Goal: Transaction & Acquisition: Purchase product/service

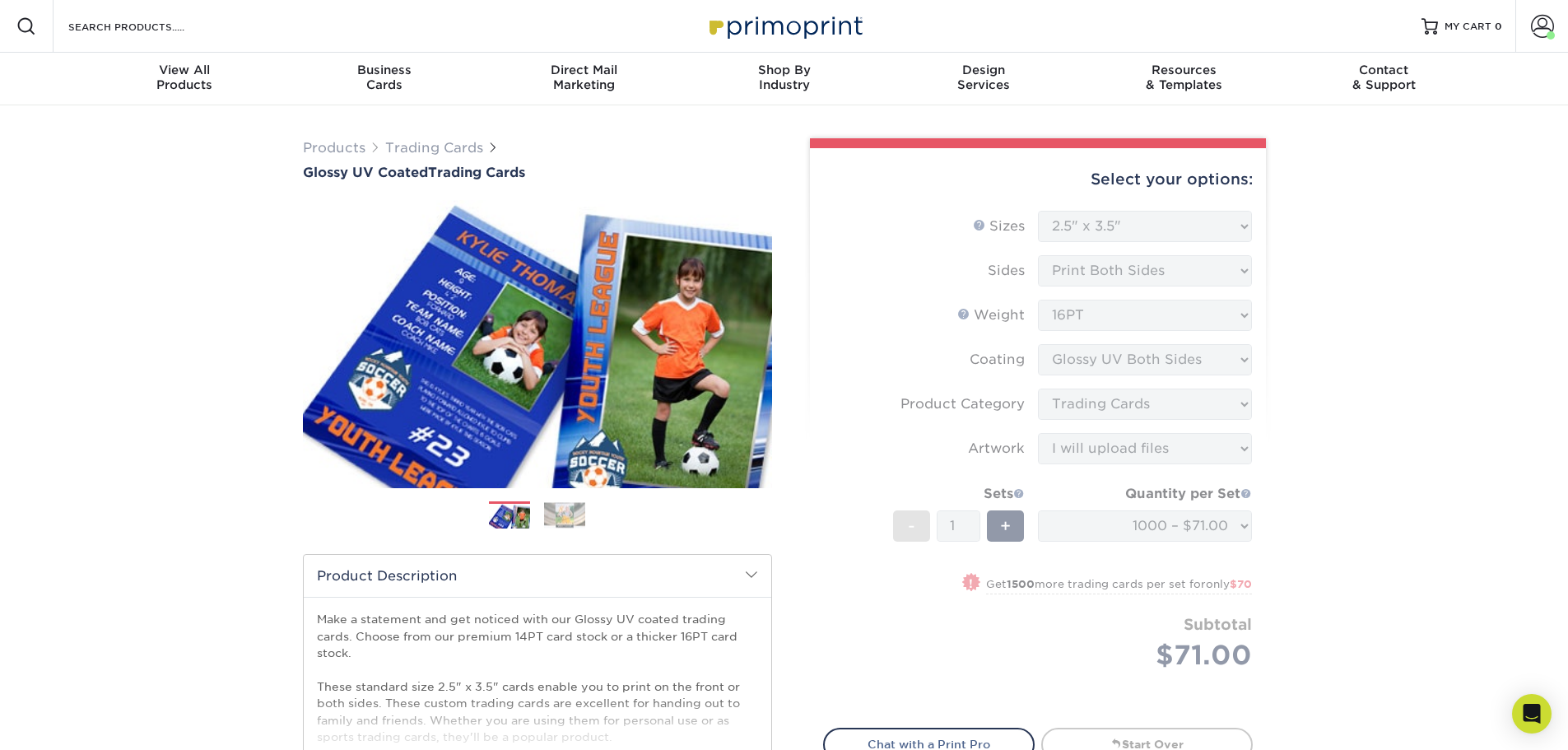
select select "2.50x3.50"
select select "c2f9bce9-36c2-409d-b101-c29d9d031e18"
select select "upload"
select select "1000 – $71.00"
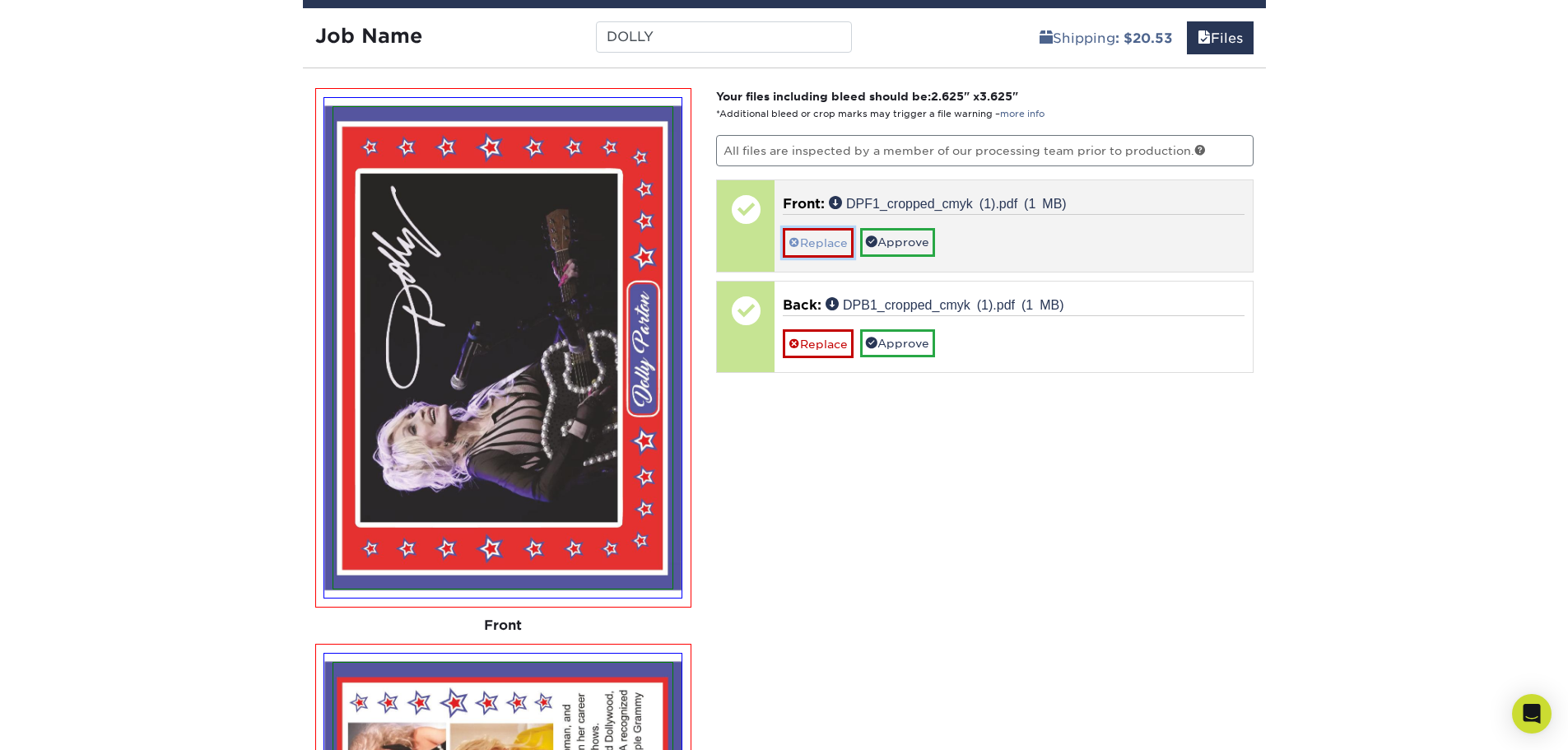
click at [832, 239] on link "Replace" at bounding box center [817, 242] width 71 height 29
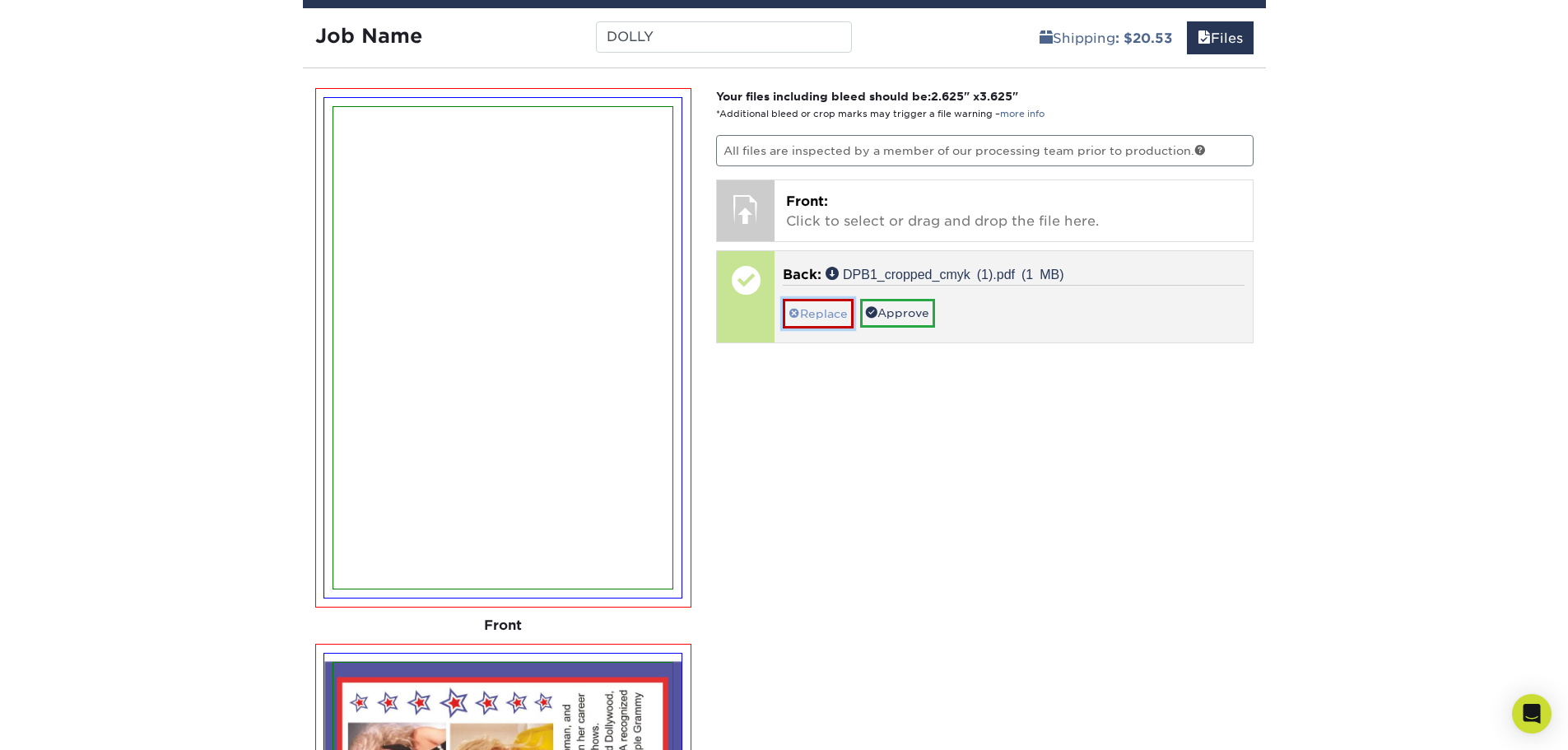
click at [816, 309] on link "Replace" at bounding box center [817, 313] width 71 height 29
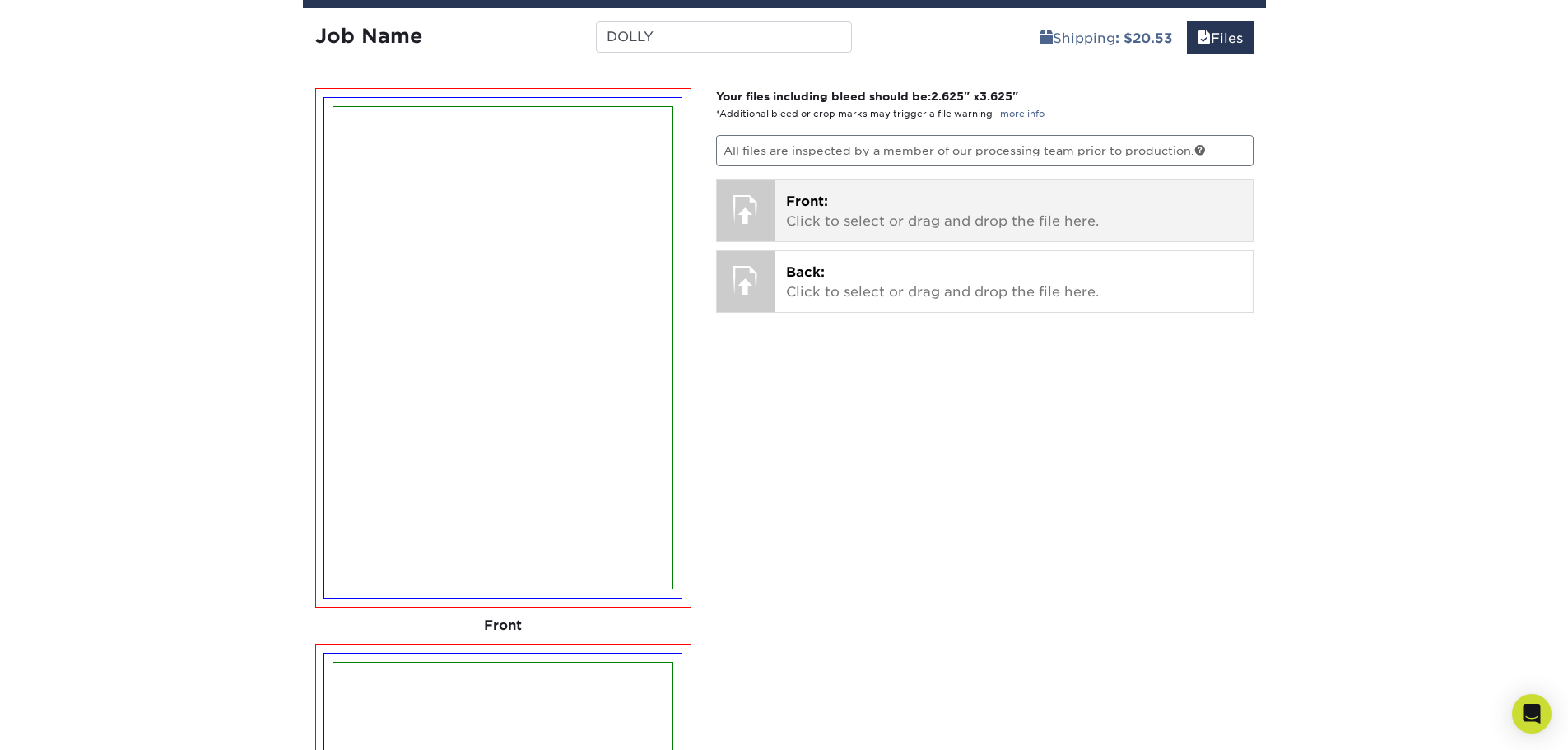
click at [812, 215] on p "Front: Click to select or drag and drop the file here." at bounding box center [1013, 212] width 455 height 40
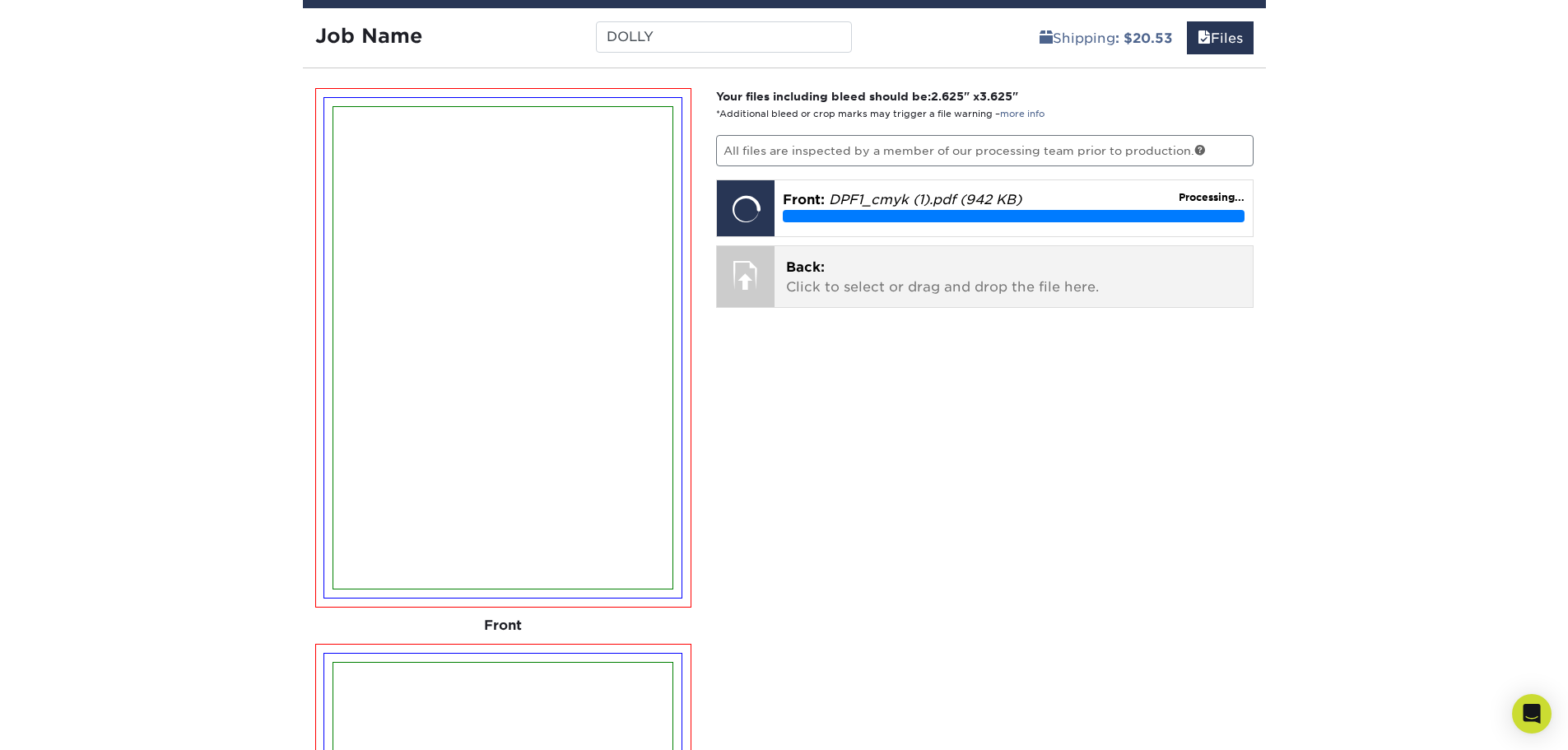
click at [818, 292] on p "Back: Click to select or drag and drop the file here." at bounding box center [1013, 278] width 455 height 40
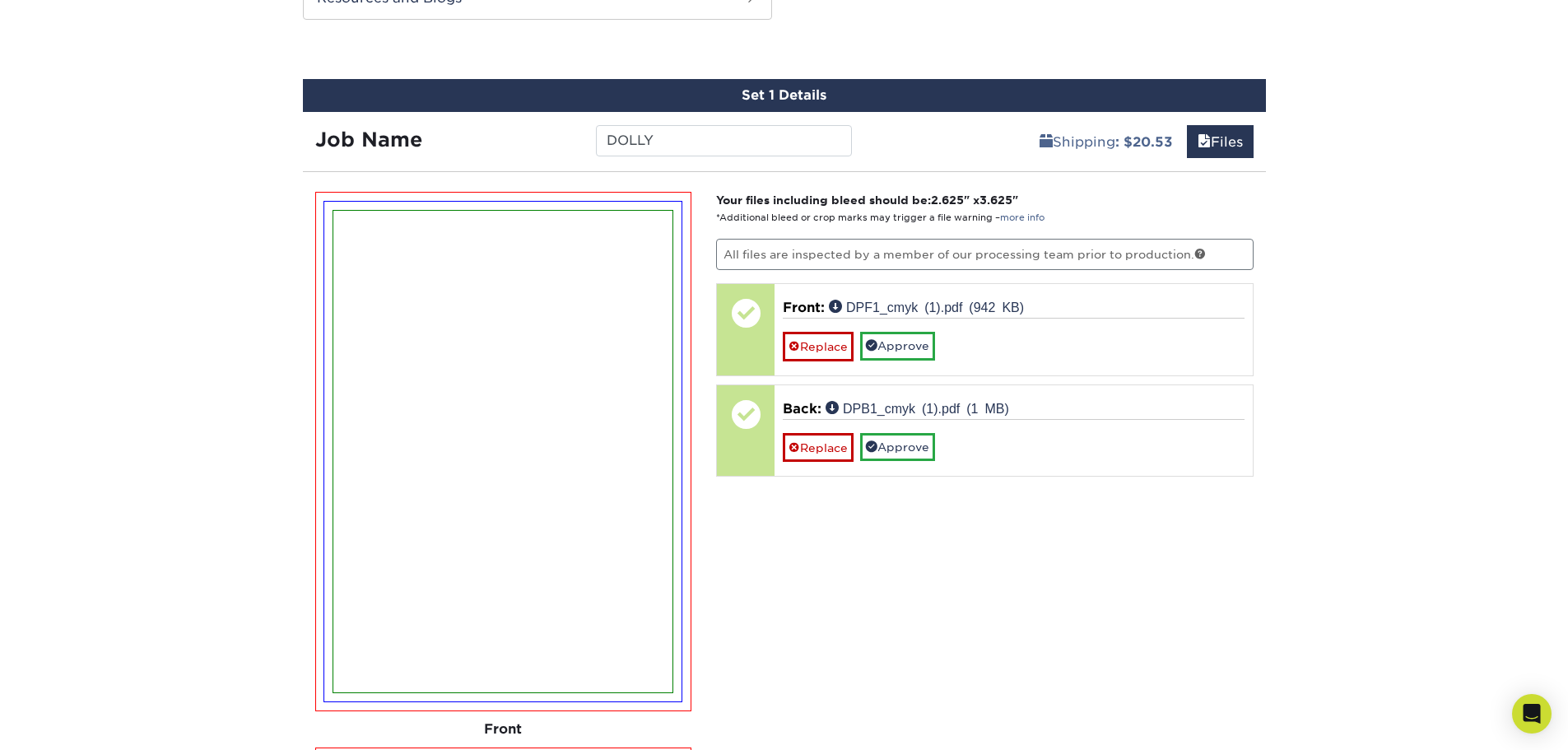
scroll to position [920, 0]
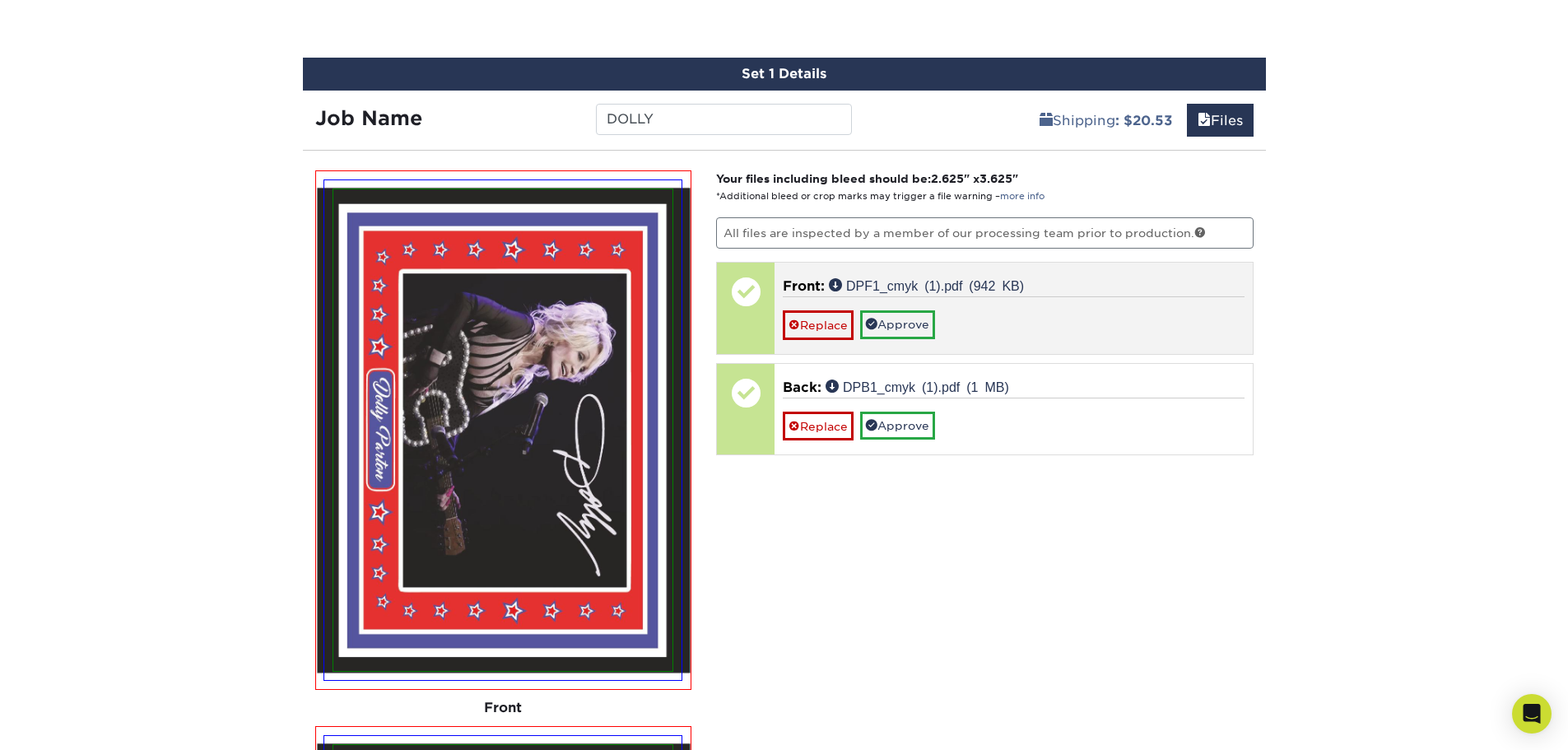
click at [824, 343] on div "Front: DPF1_cmyk (1).pdf (942 KB) Replace Approve" at bounding box center [1013, 308] width 478 height 90
click at [822, 331] on link "Replace" at bounding box center [817, 325] width 71 height 29
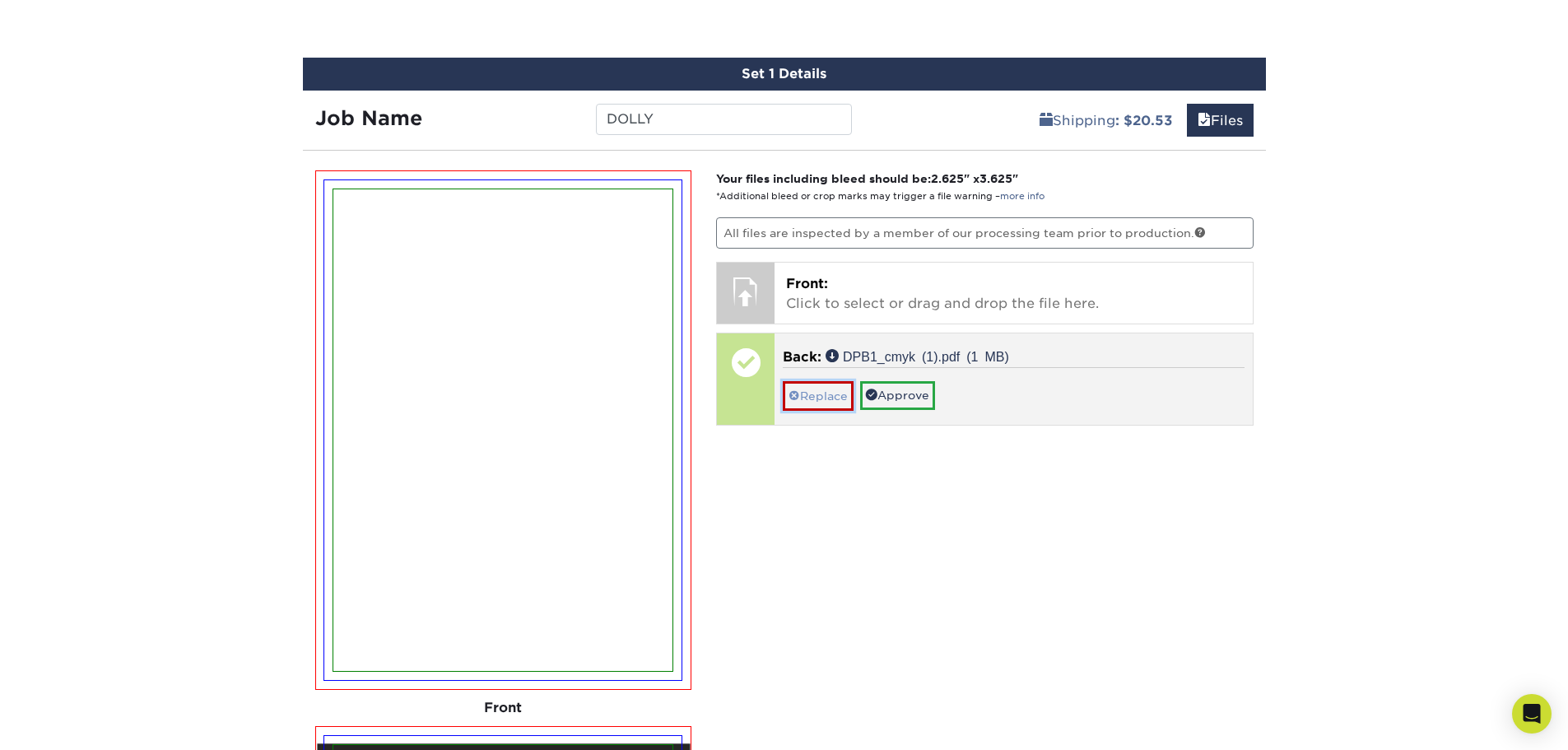
click at [824, 405] on link "Replace" at bounding box center [817, 395] width 71 height 29
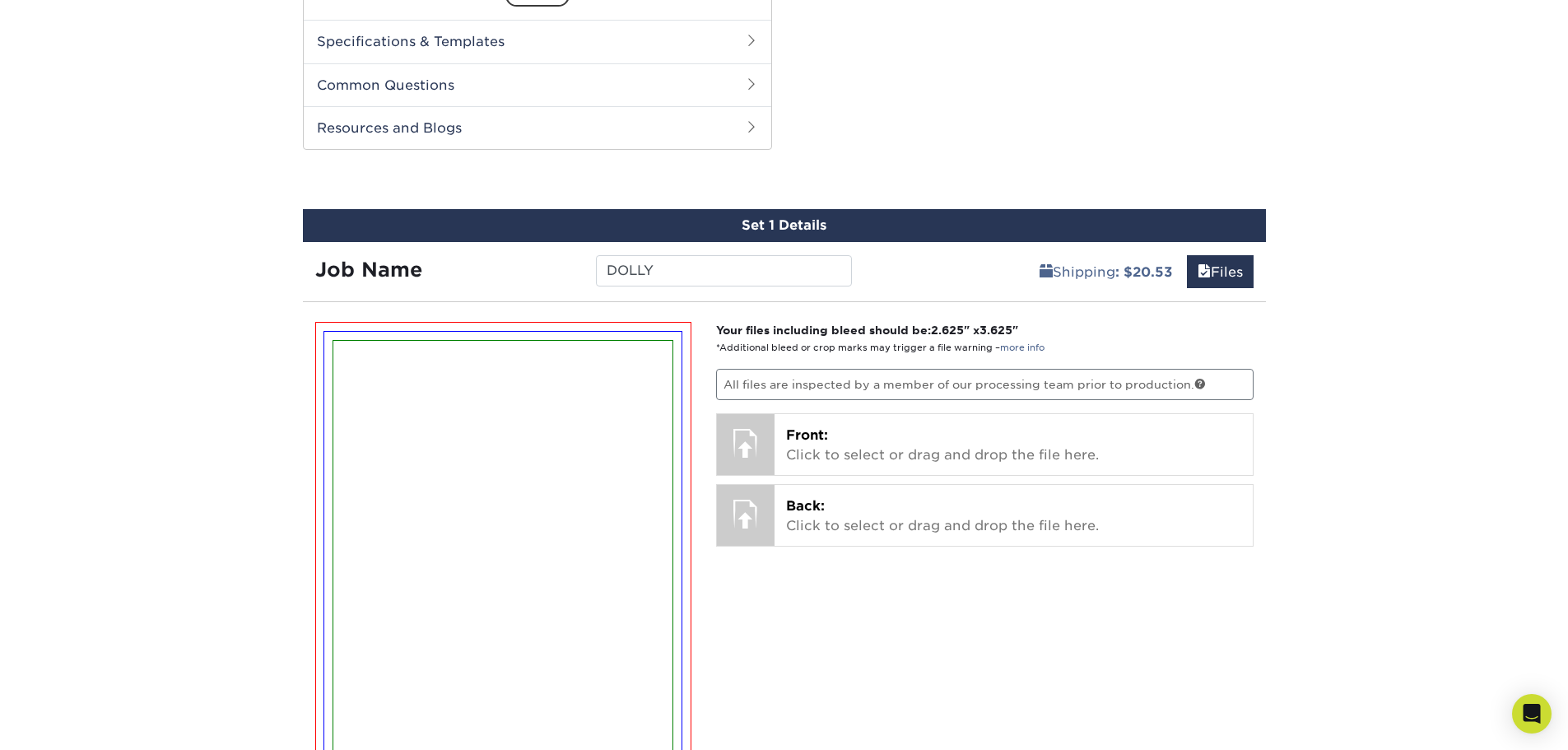
scroll to position [756, 0]
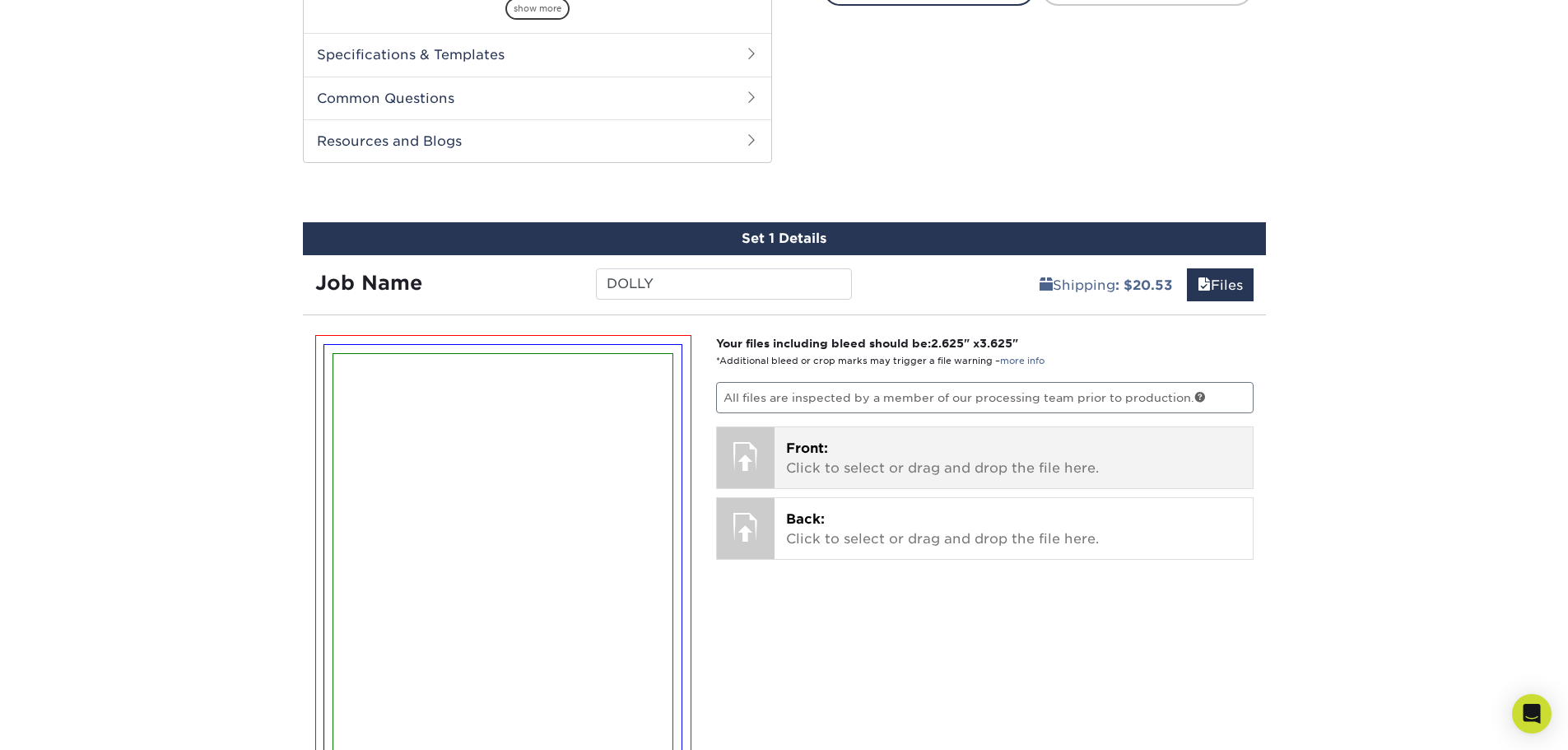
click at [896, 460] on p "Front: Click to select or drag and drop the file here." at bounding box center [1013, 458] width 455 height 40
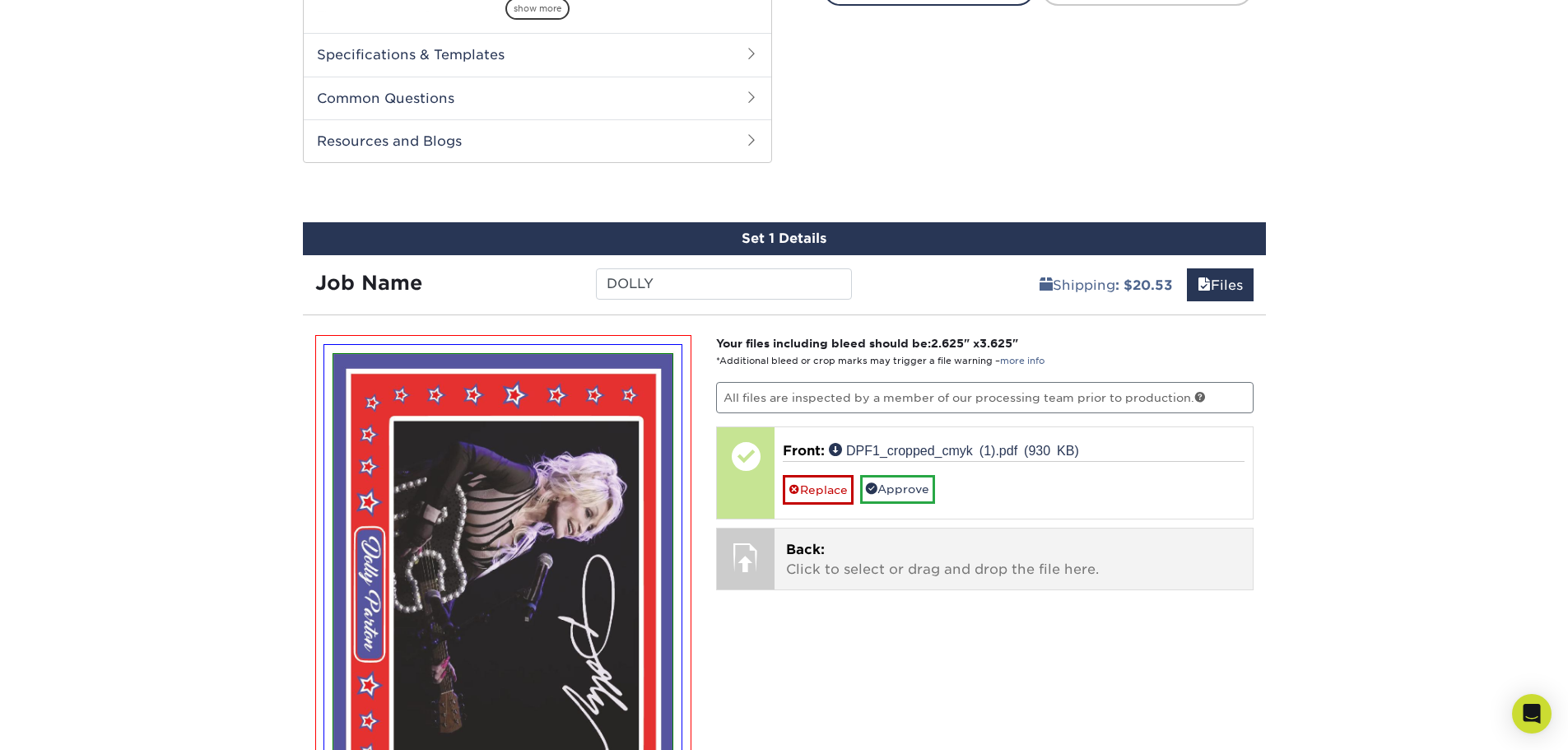
click at [855, 561] on p "Back: Click to select or drag and drop the file here." at bounding box center [1013, 560] width 455 height 40
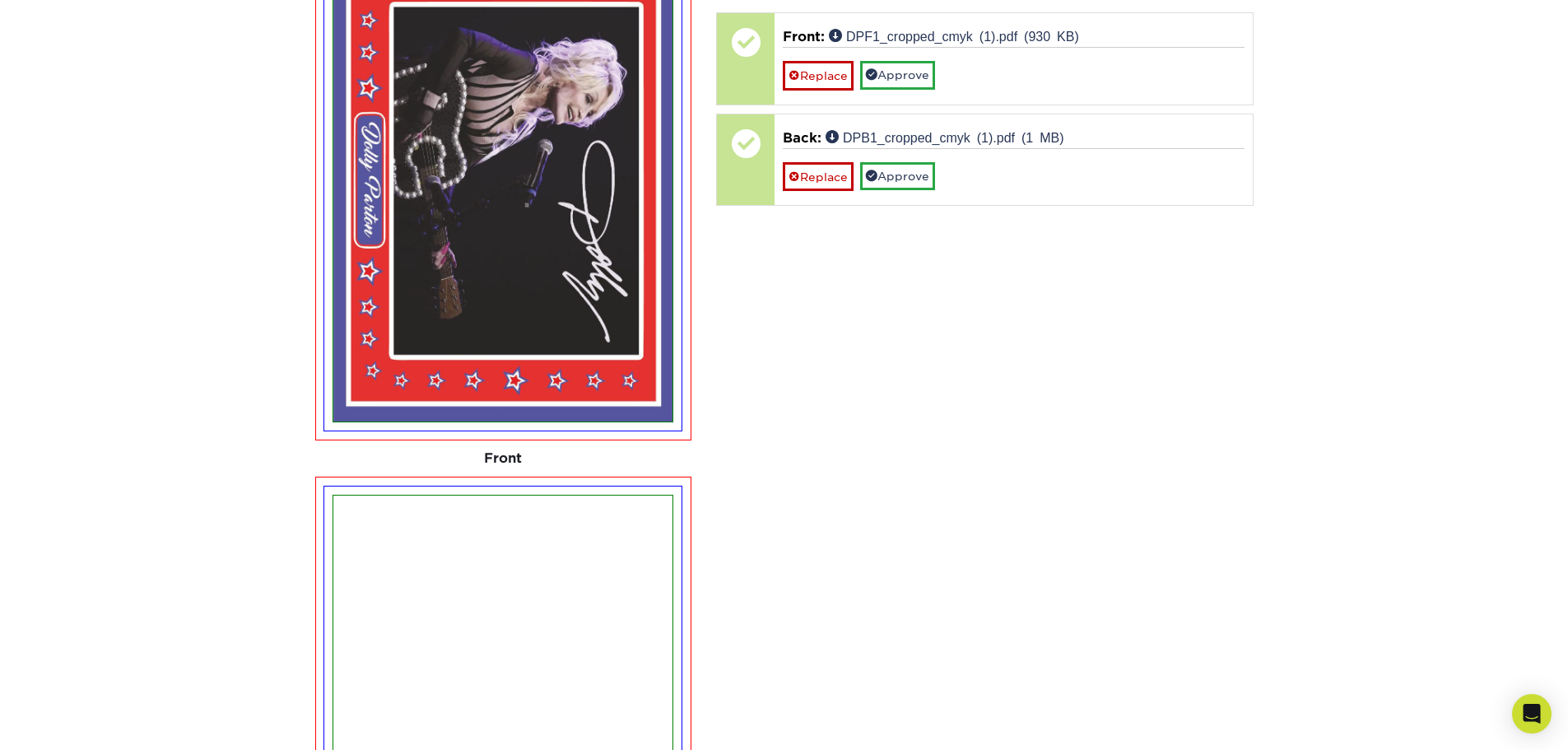
scroll to position [920, 0]
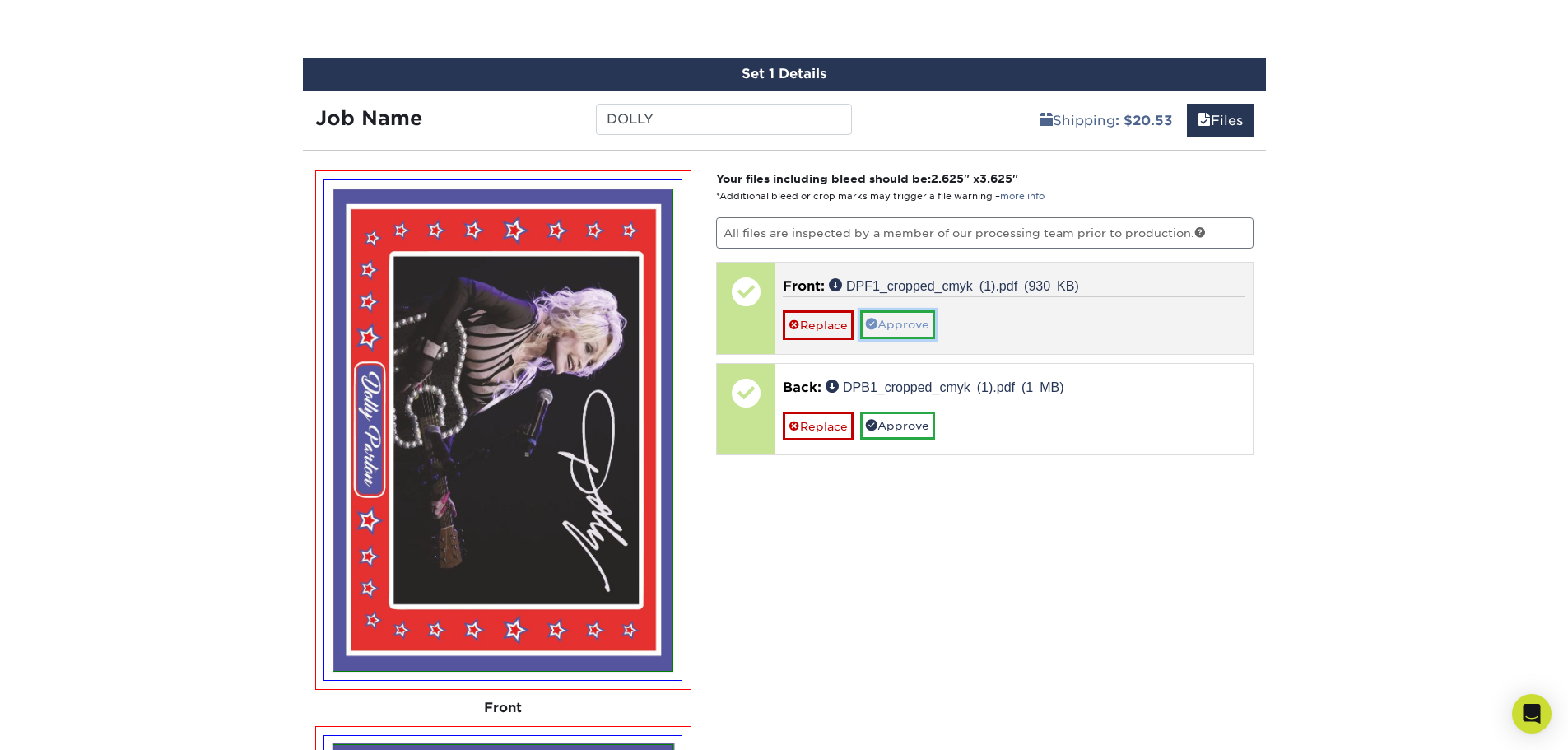
click at [878, 327] on span at bounding box center [871, 324] width 11 height 11
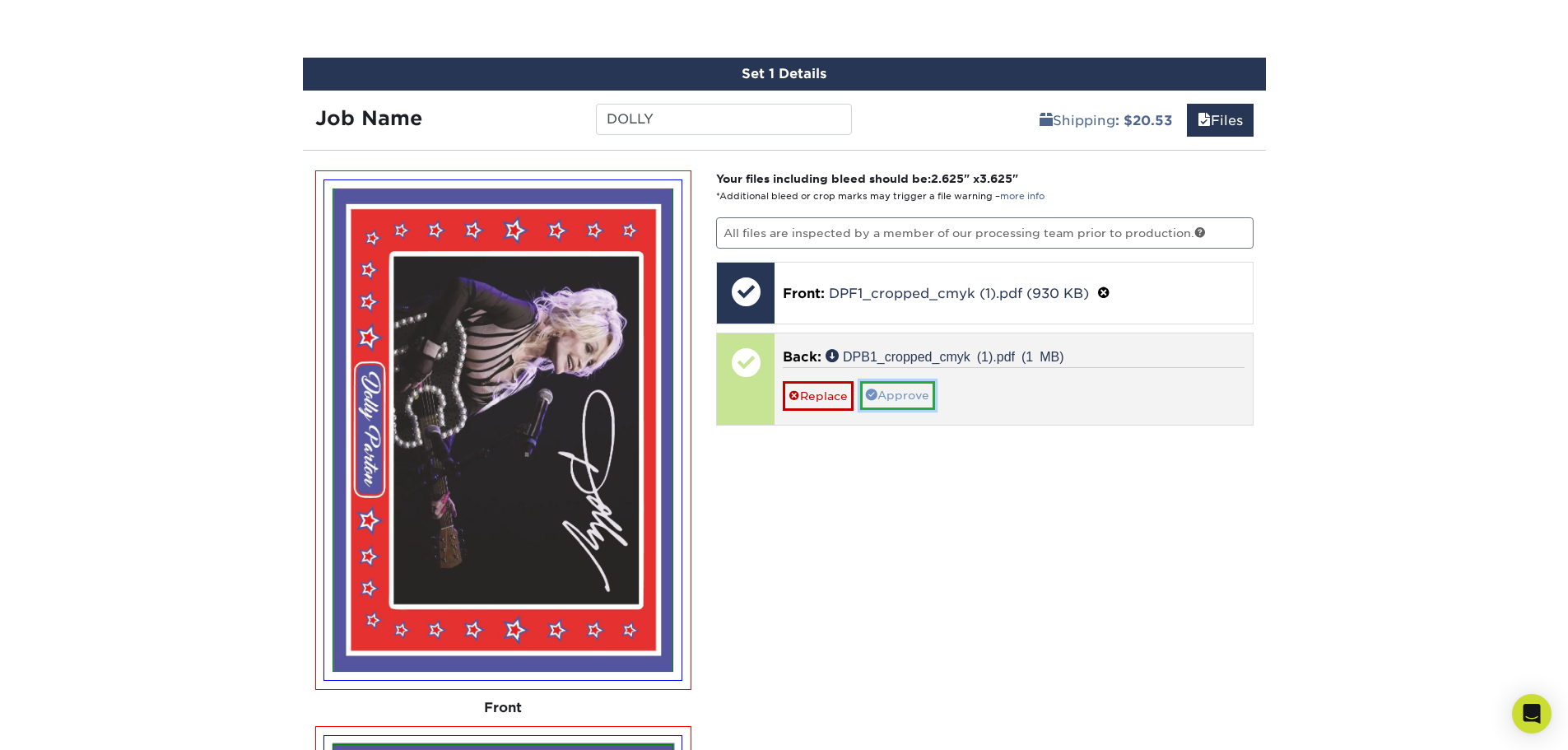
click at [889, 398] on link "Approve" at bounding box center [897, 395] width 75 height 28
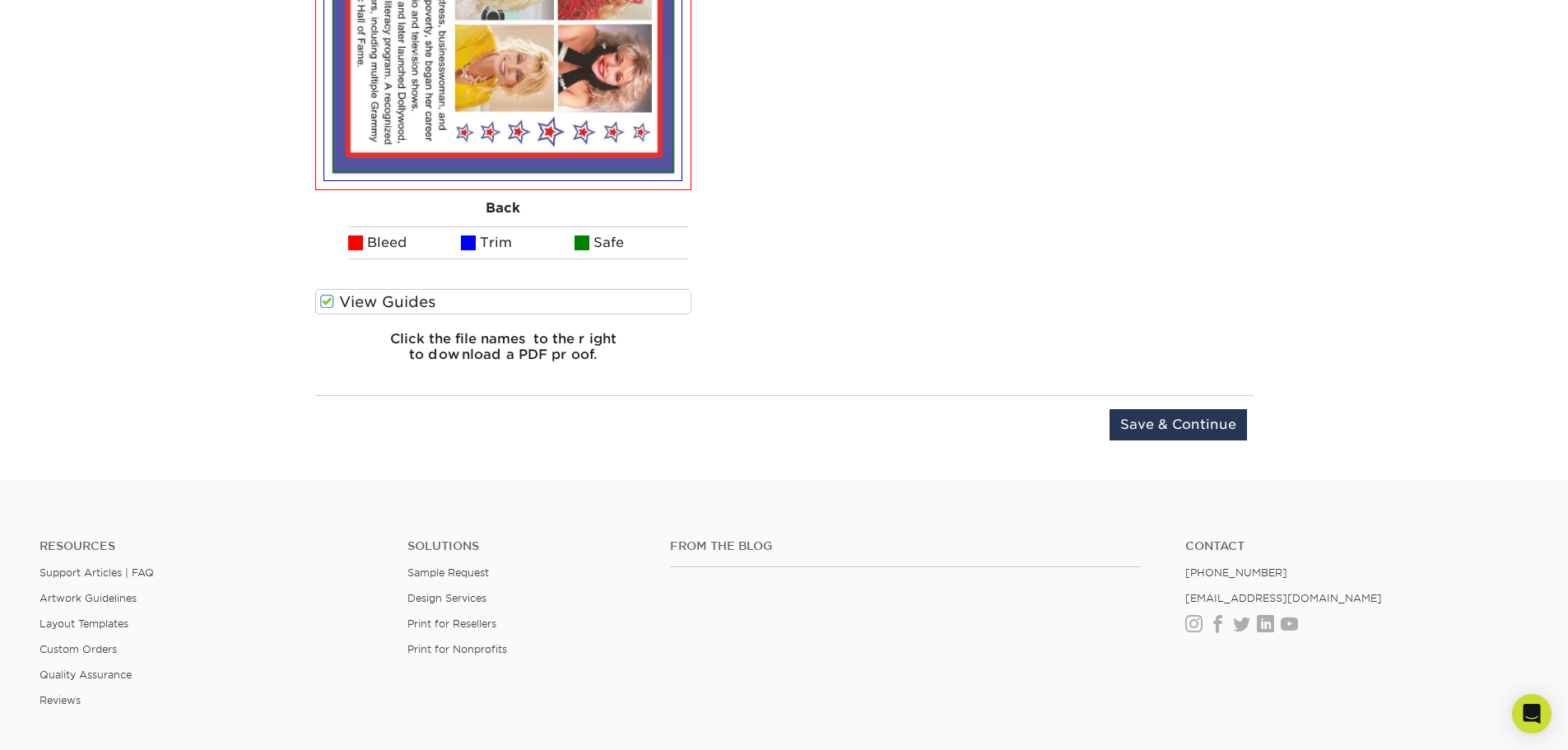
scroll to position [1990, 0]
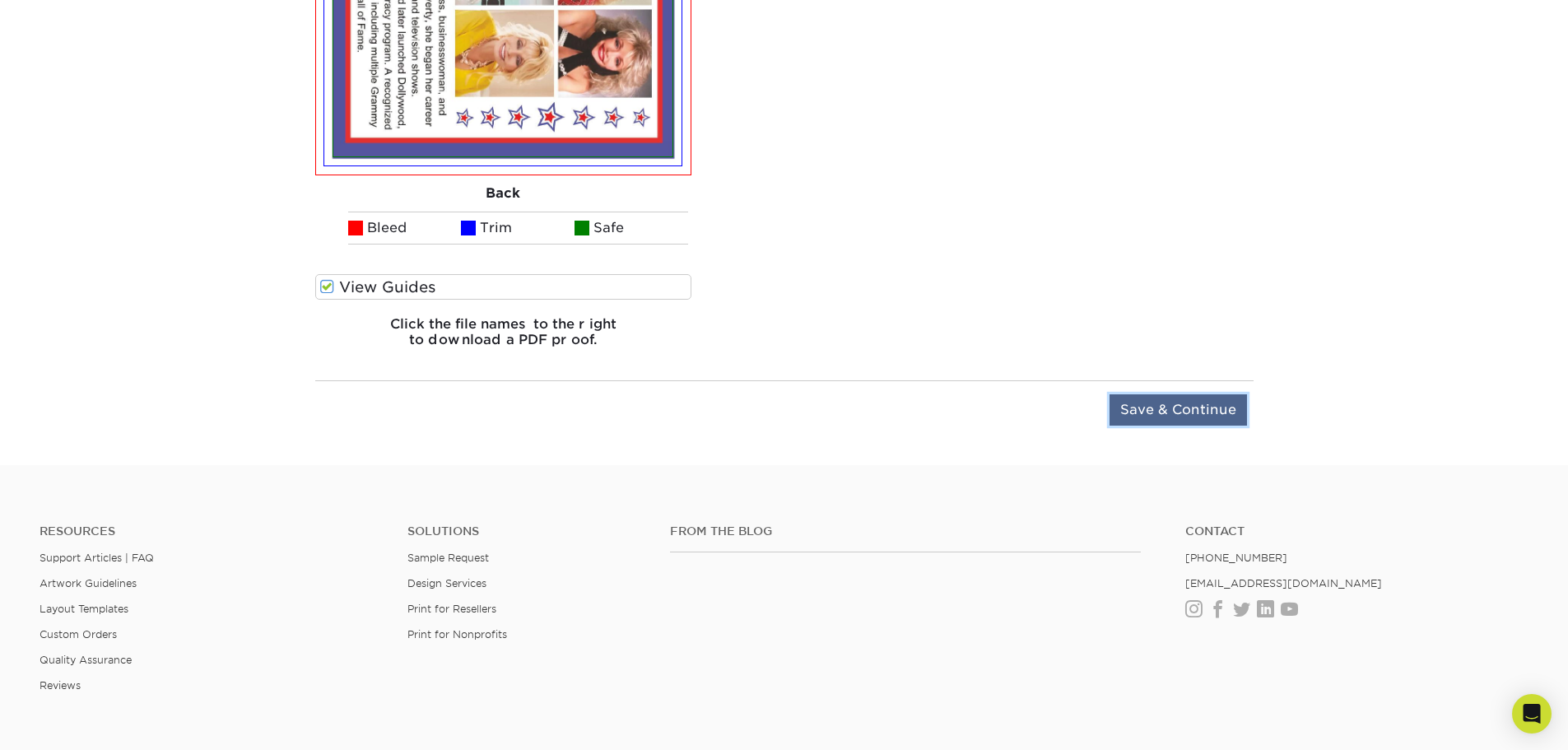
click at [1186, 415] on input "Save & Continue" at bounding box center [1178, 409] width 137 height 31
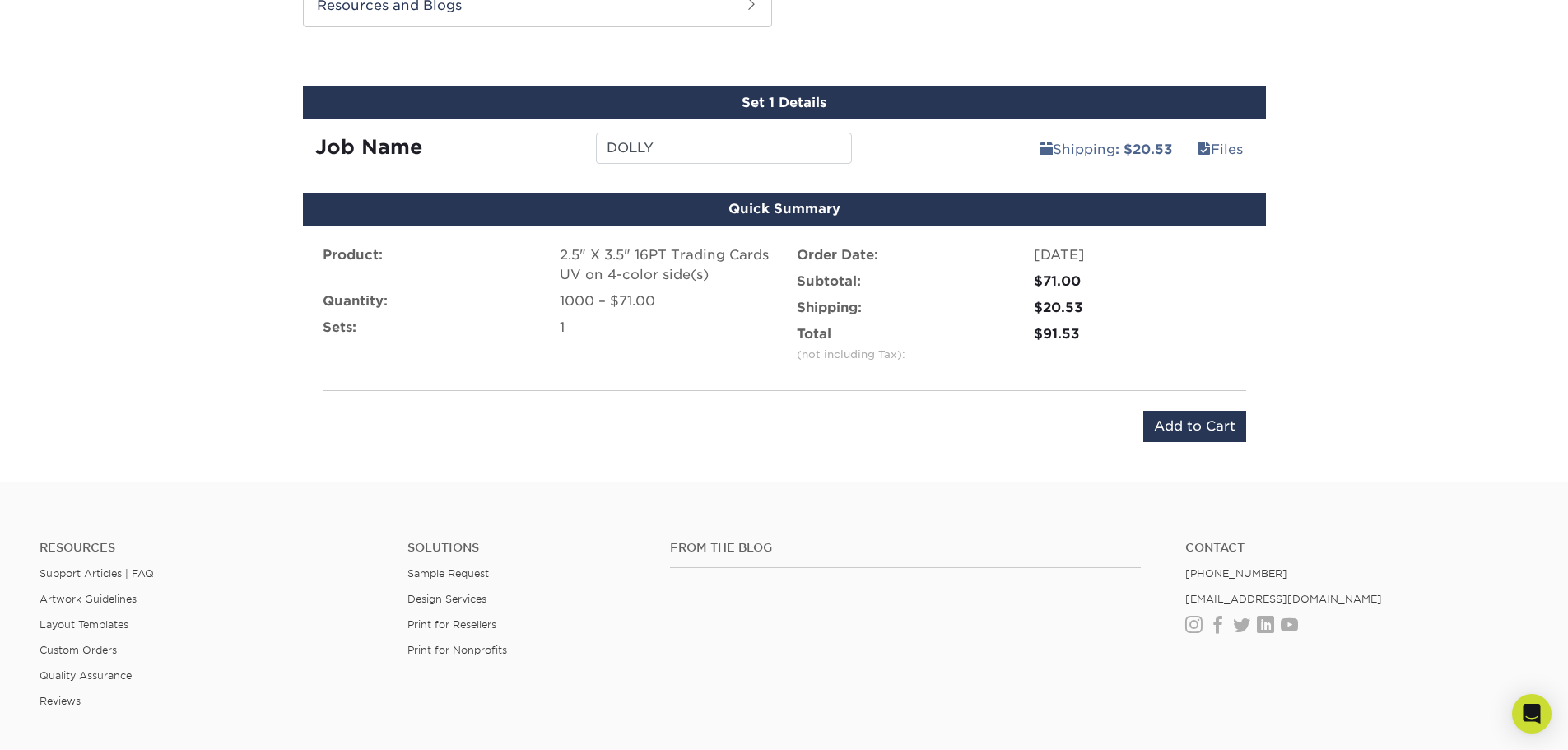
scroll to position [905, 0]
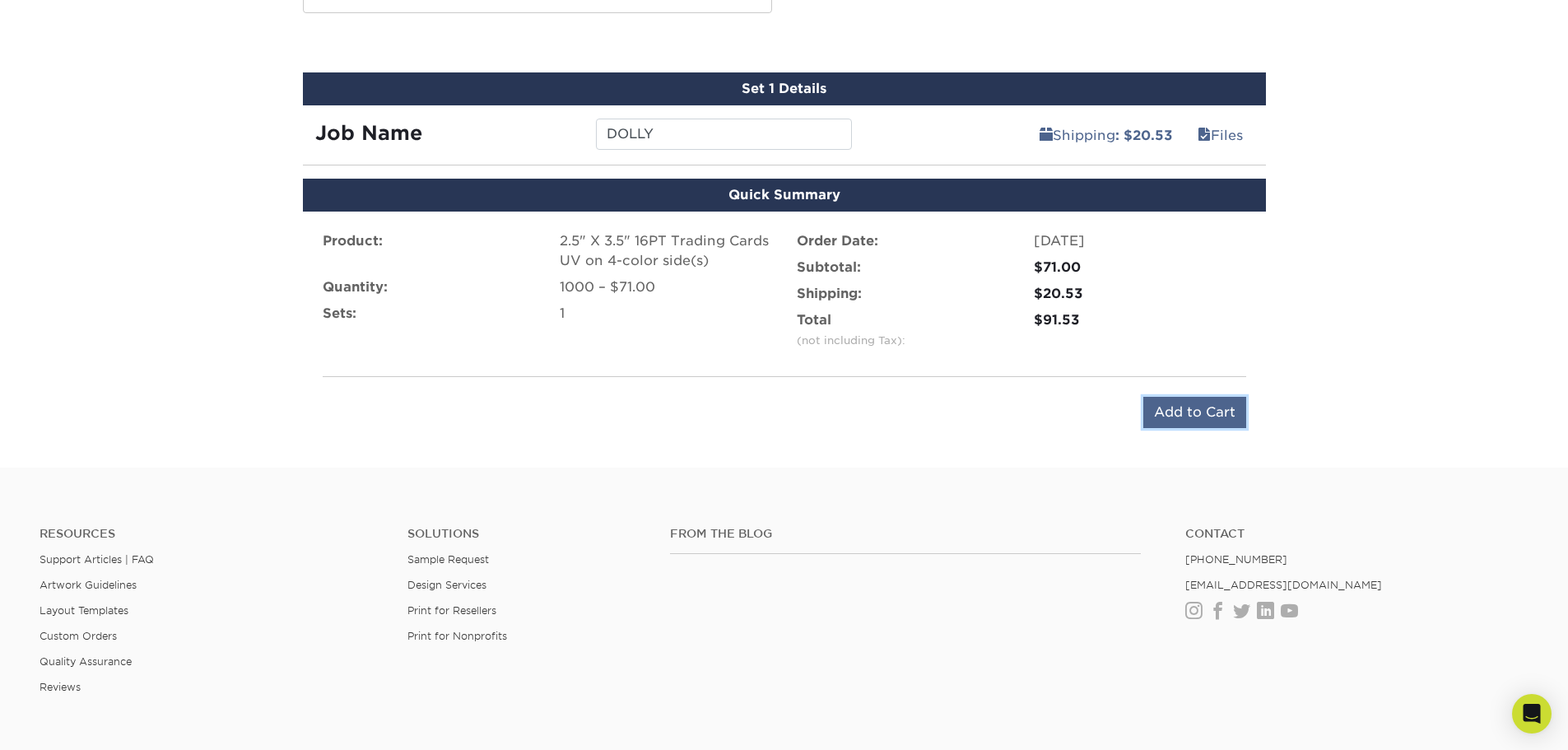
click at [1192, 423] on input "Add to Cart" at bounding box center [1194, 412] width 103 height 31
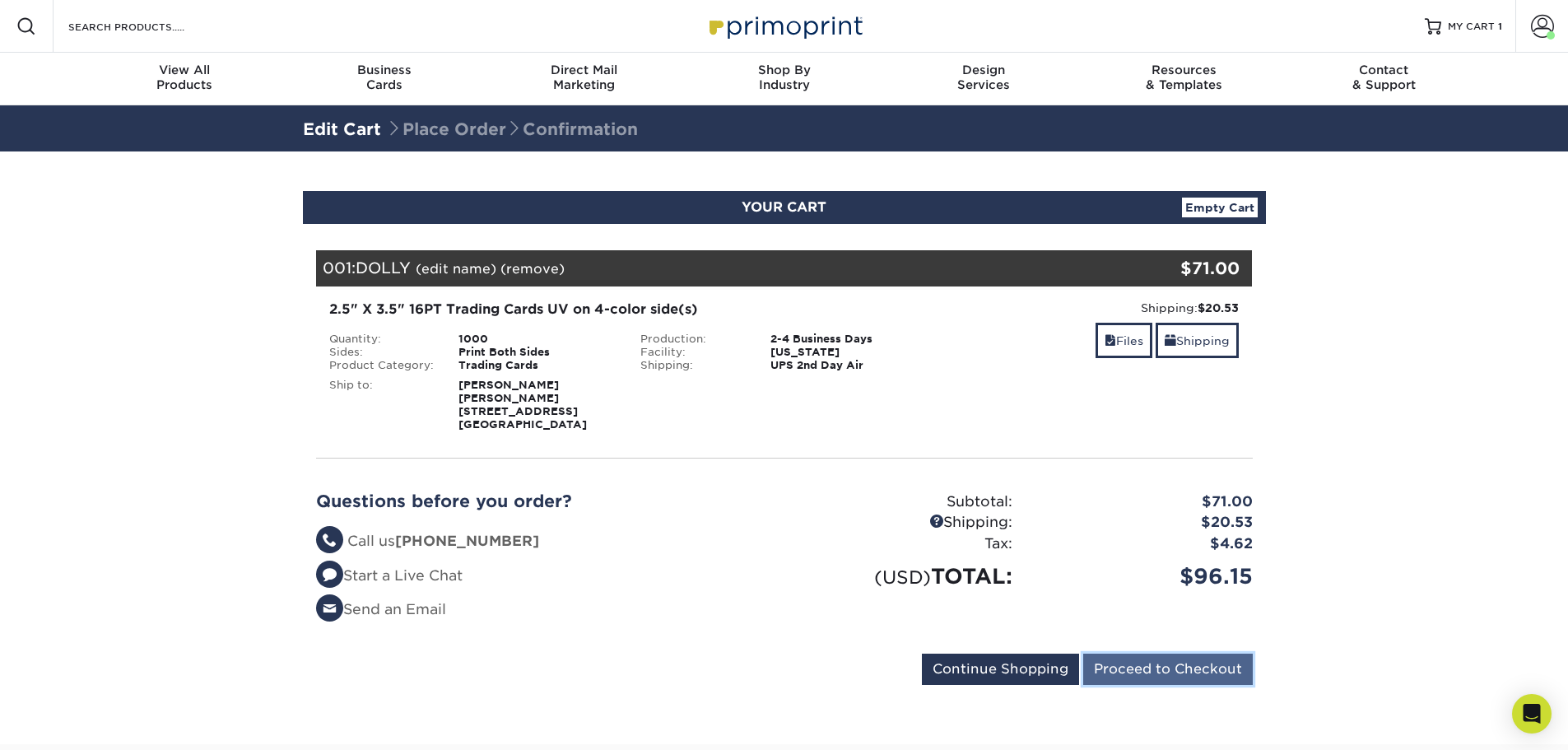
click at [1167, 663] on input "Proceed to Checkout" at bounding box center [1167, 669] width 169 height 31
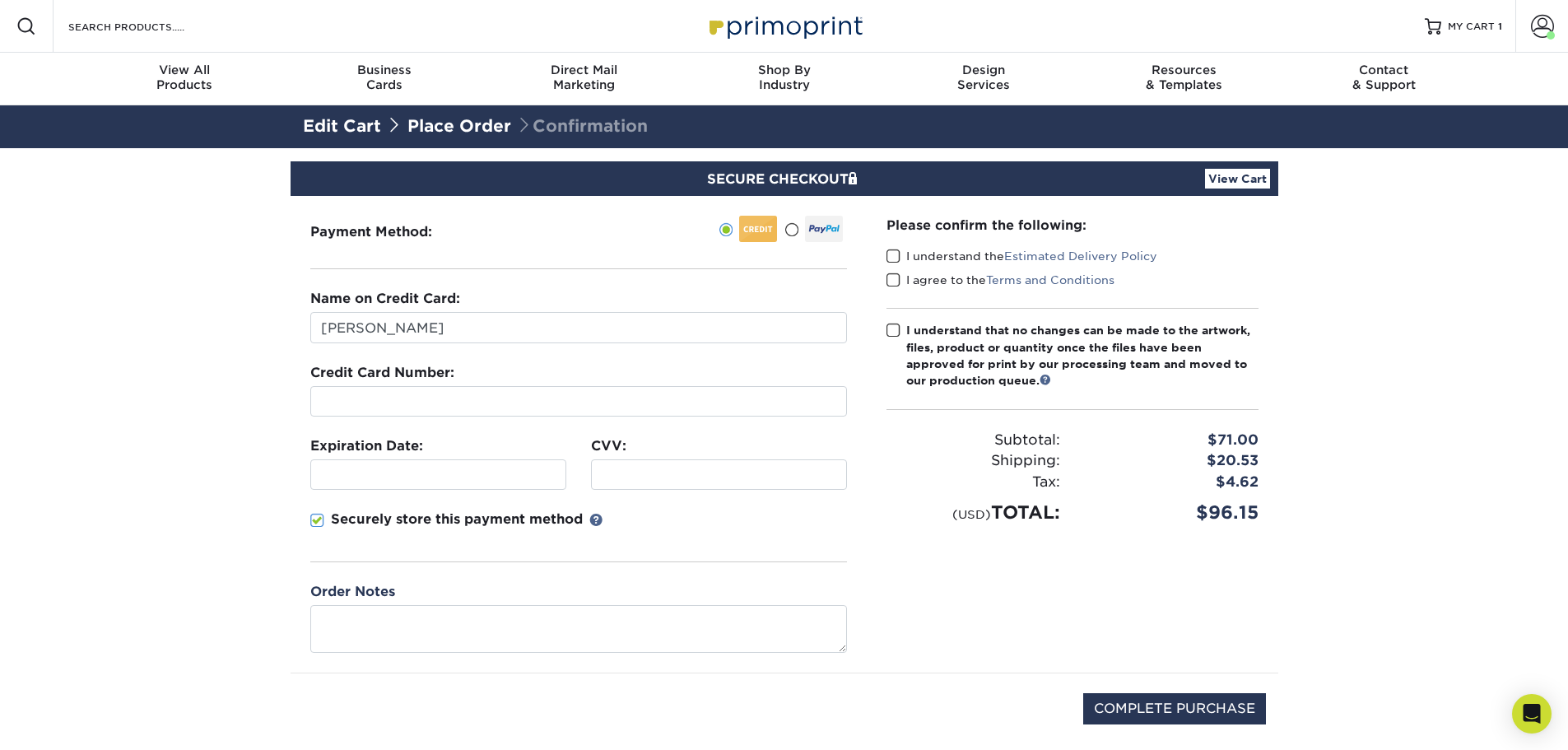
click at [406, 410] on div at bounding box center [578, 401] width 536 height 30
click at [110, 533] on section "SECURE CHECKOUT View Cart Payment Method: Name on Credit Card:" at bounding box center [784, 474] width 1568 height 653
click at [897, 254] on span at bounding box center [893, 256] width 14 height 16
click at [0, 0] on input "I understand the Estimated Delivery Policy" at bounding box center [0, 0] width 0 height 0
click at [897, 279] on span at bounding box center [893, 280] width 14 height 16
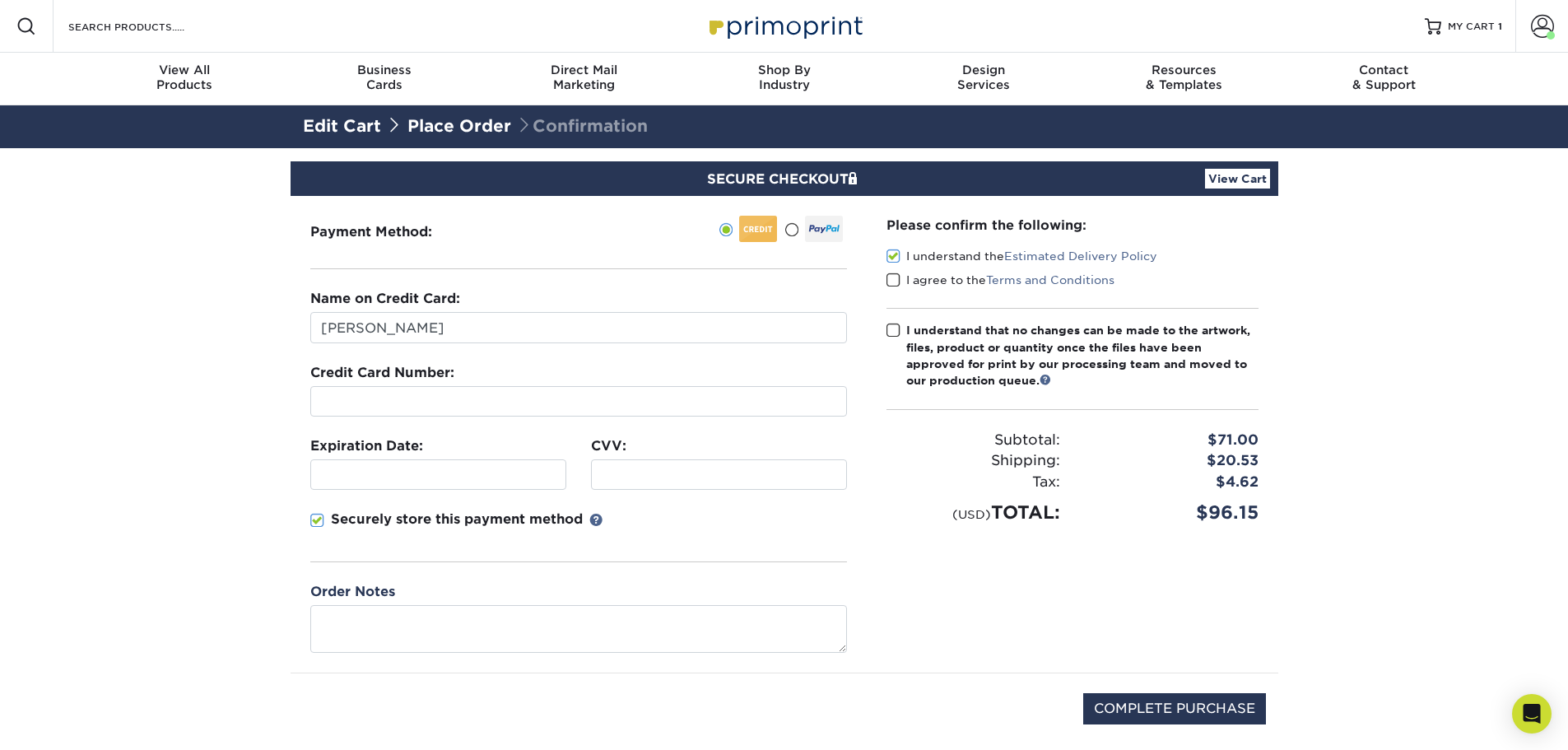
click at [0, 0] on input "I agree to the Terms and Conditions" at bounding box center [0, 0] width 0 height 0
click at [897, 326] on span at bounding box center [893, 330] width 14 height 16
click at [0, 0] on input "I understand that no changes can be made to the artwork, files, product or quan…" at bounding box center [0, 0] width 0 height 0
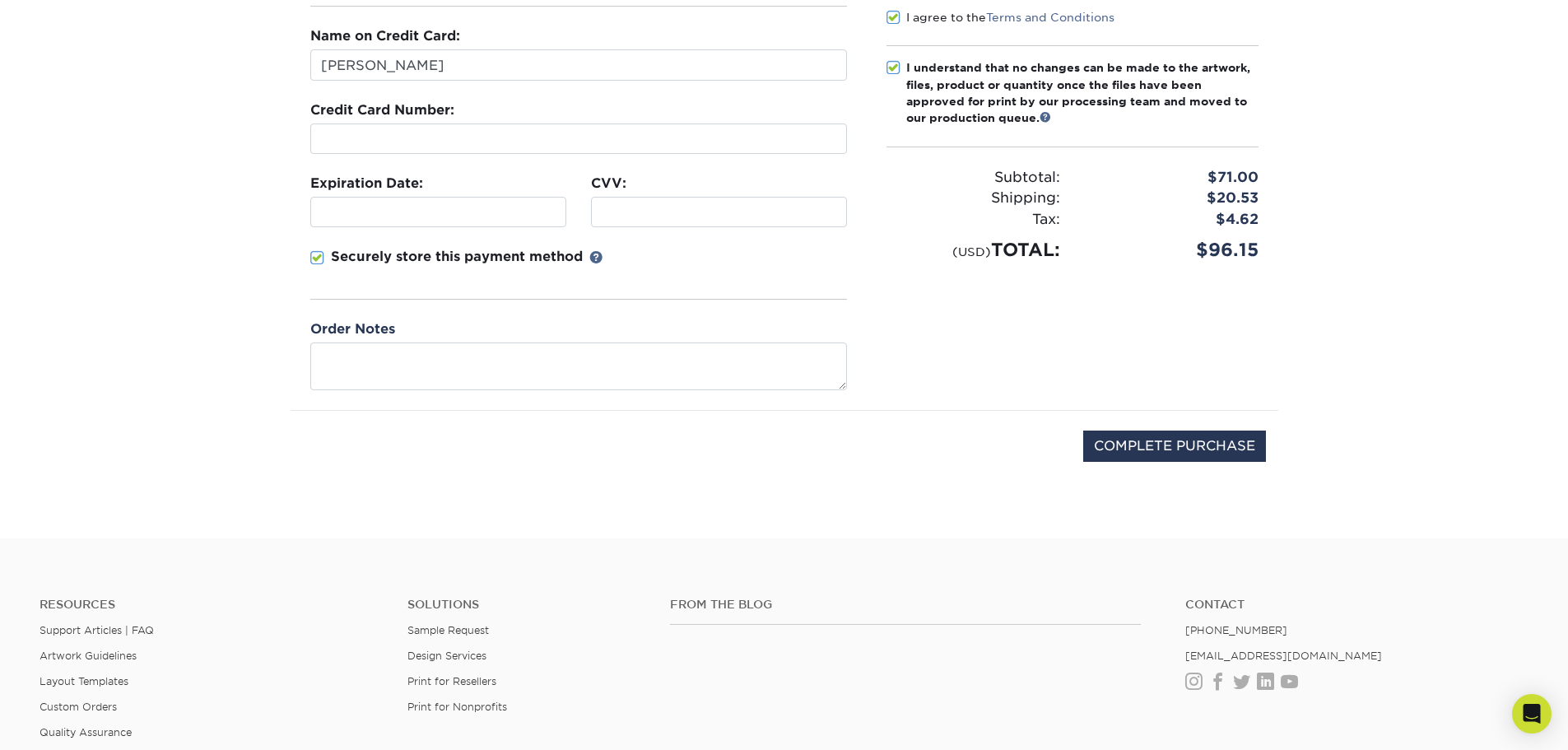
scroll to position [165, 0]
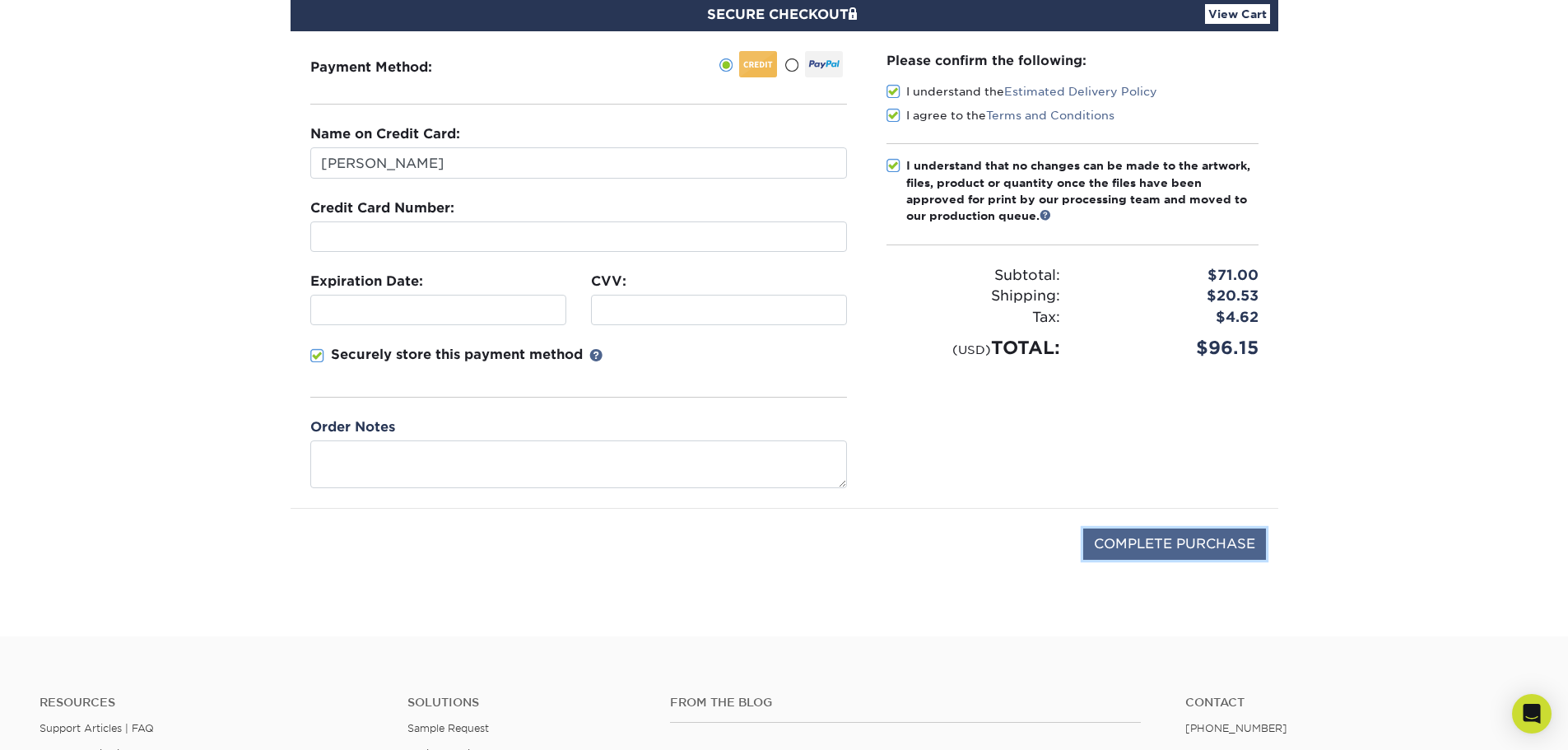
click at [1193, 547] on input "COMPLETE PURCHASE" at bounding box center [1174, 544] width 182 height 31
type input "PROCESSING, PLEASE WAIT..."
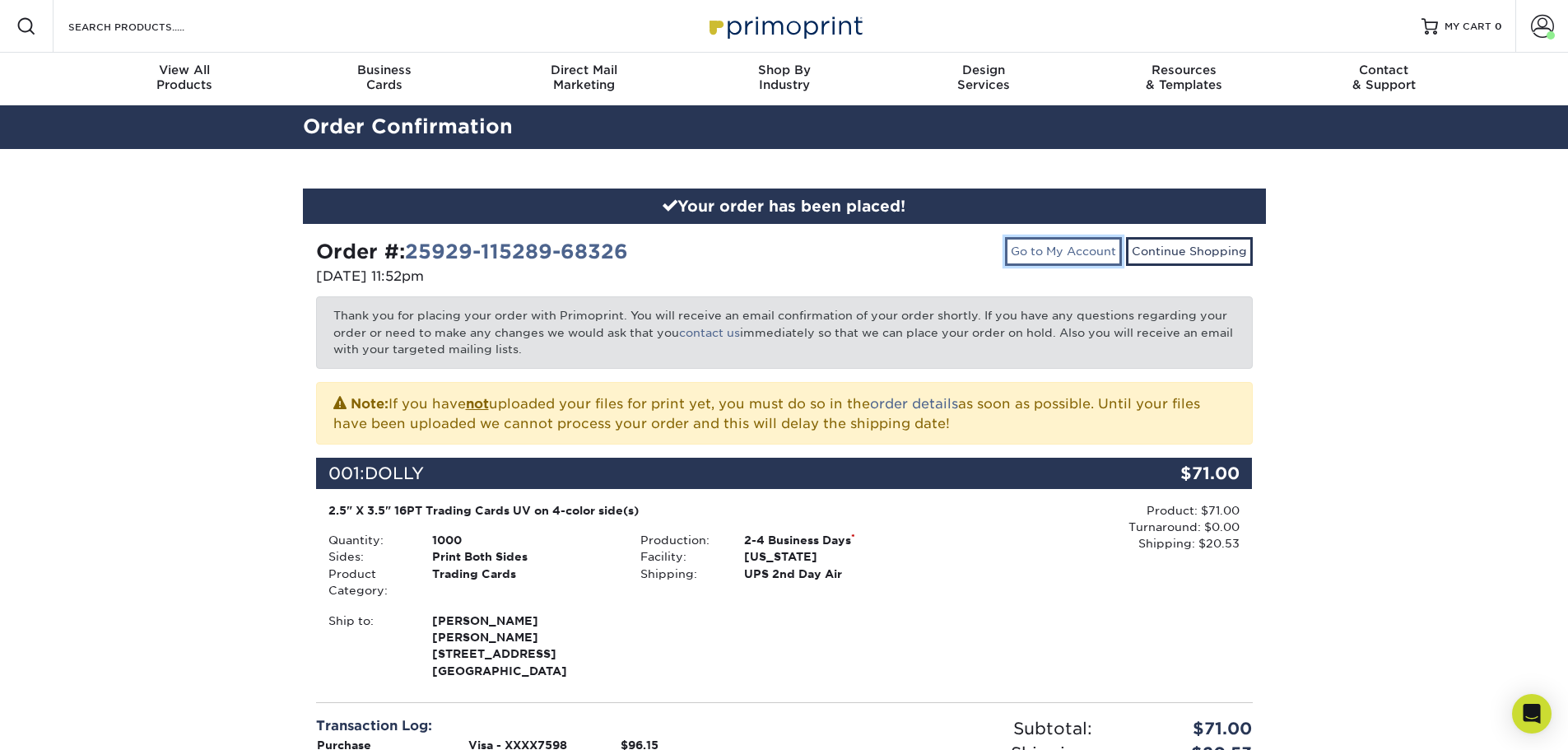
click at [1035, 252] on link "Go to My Account" at bounding box center [1063, 251] width 117 height 28
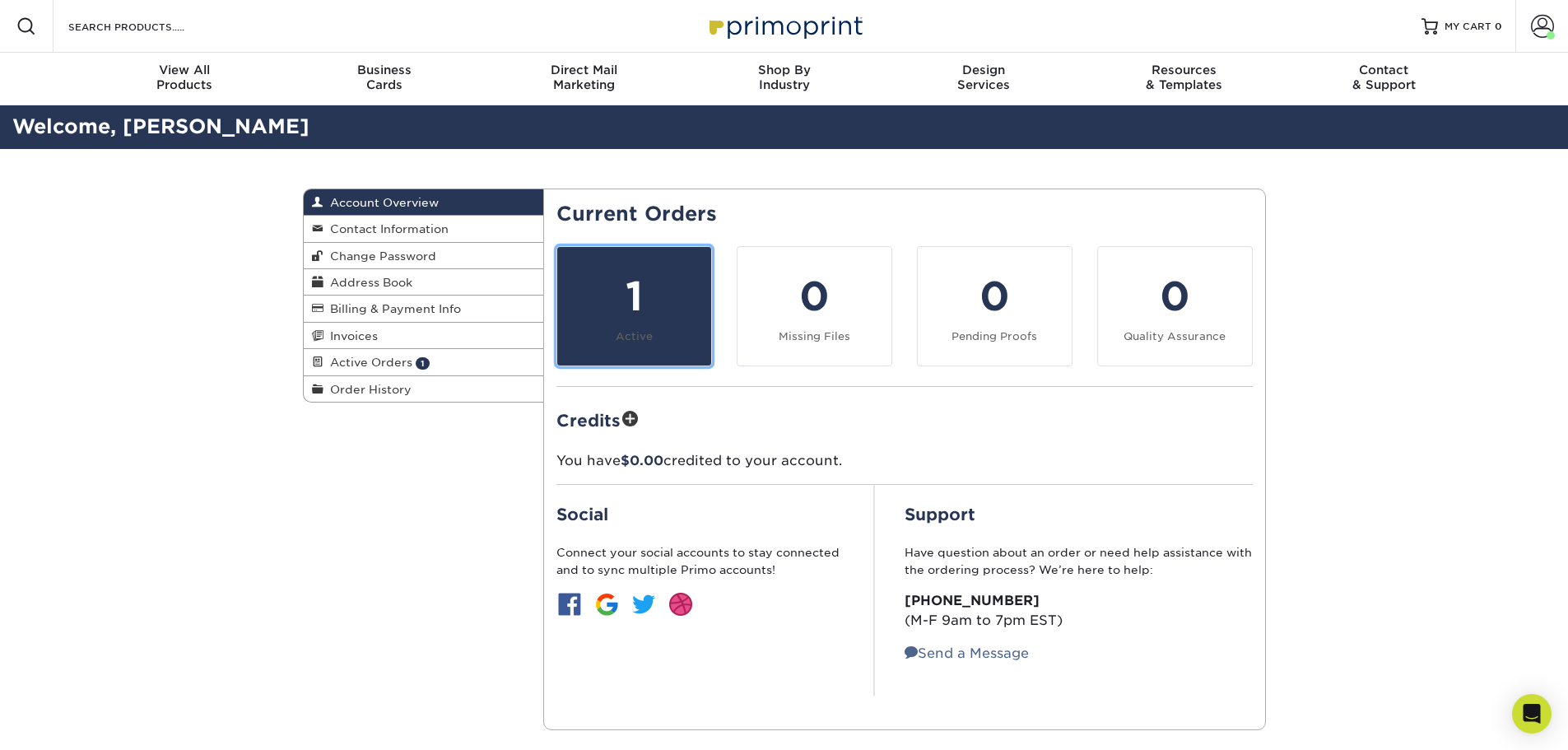
click at [673, 299] on div "1" at bounding box center [634, 295] width 135 height 59
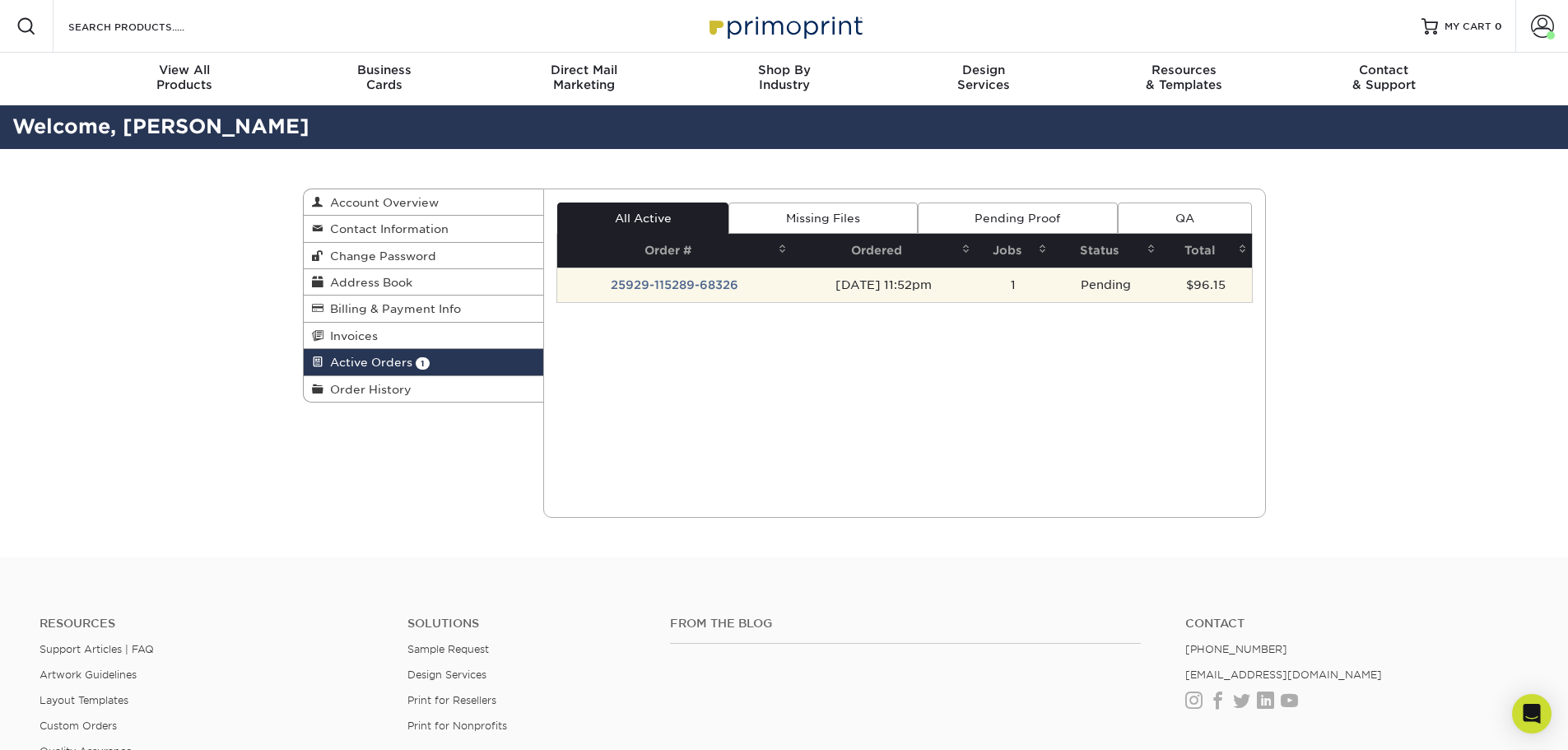
click at [706, 285] on td "25929-115289-68326" at bounding box center [673, 284] width 234 height 35
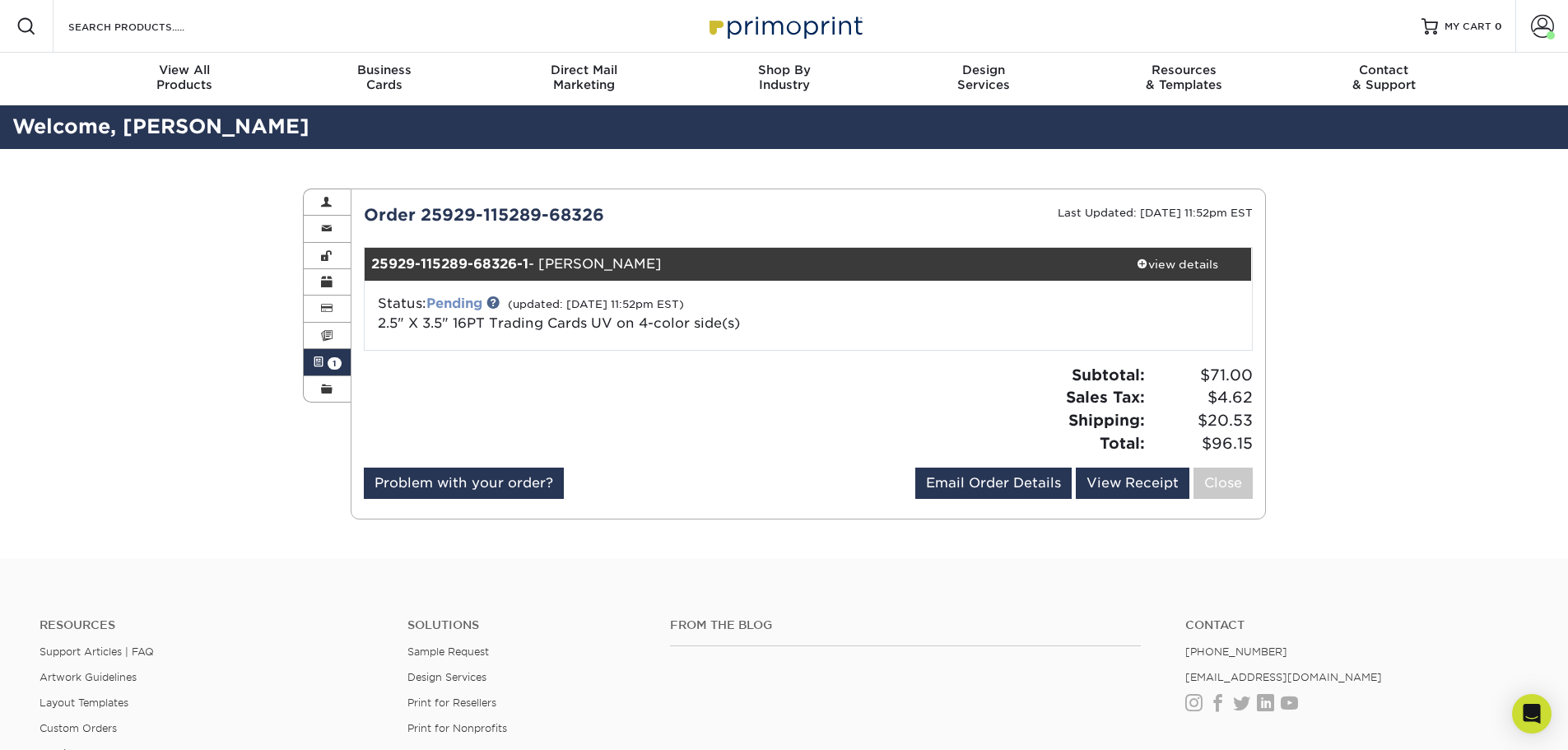
click at [464, 306] on link "Pending" at bounding box center [453, 303] width 55 height 16
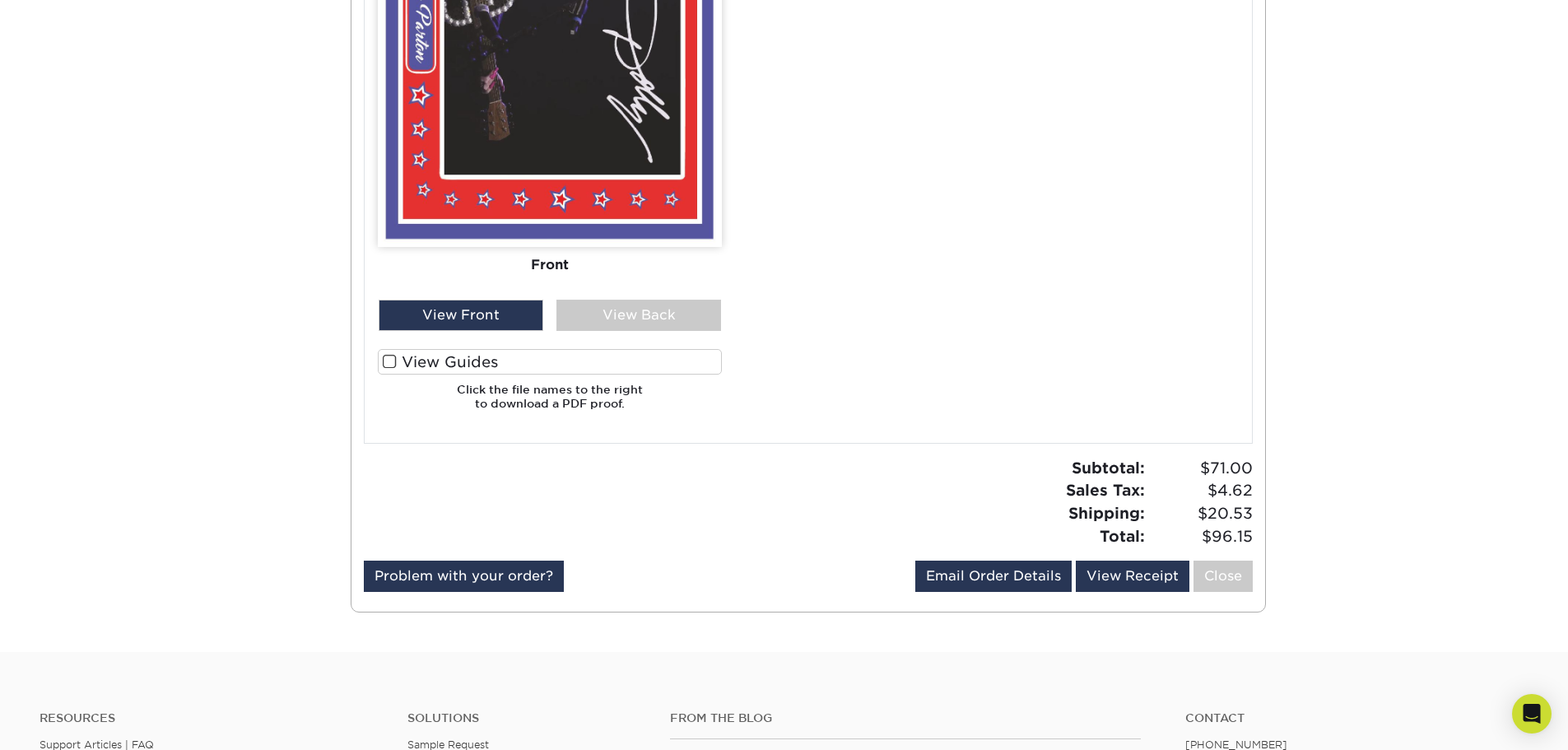
scroll to position [988, 0]
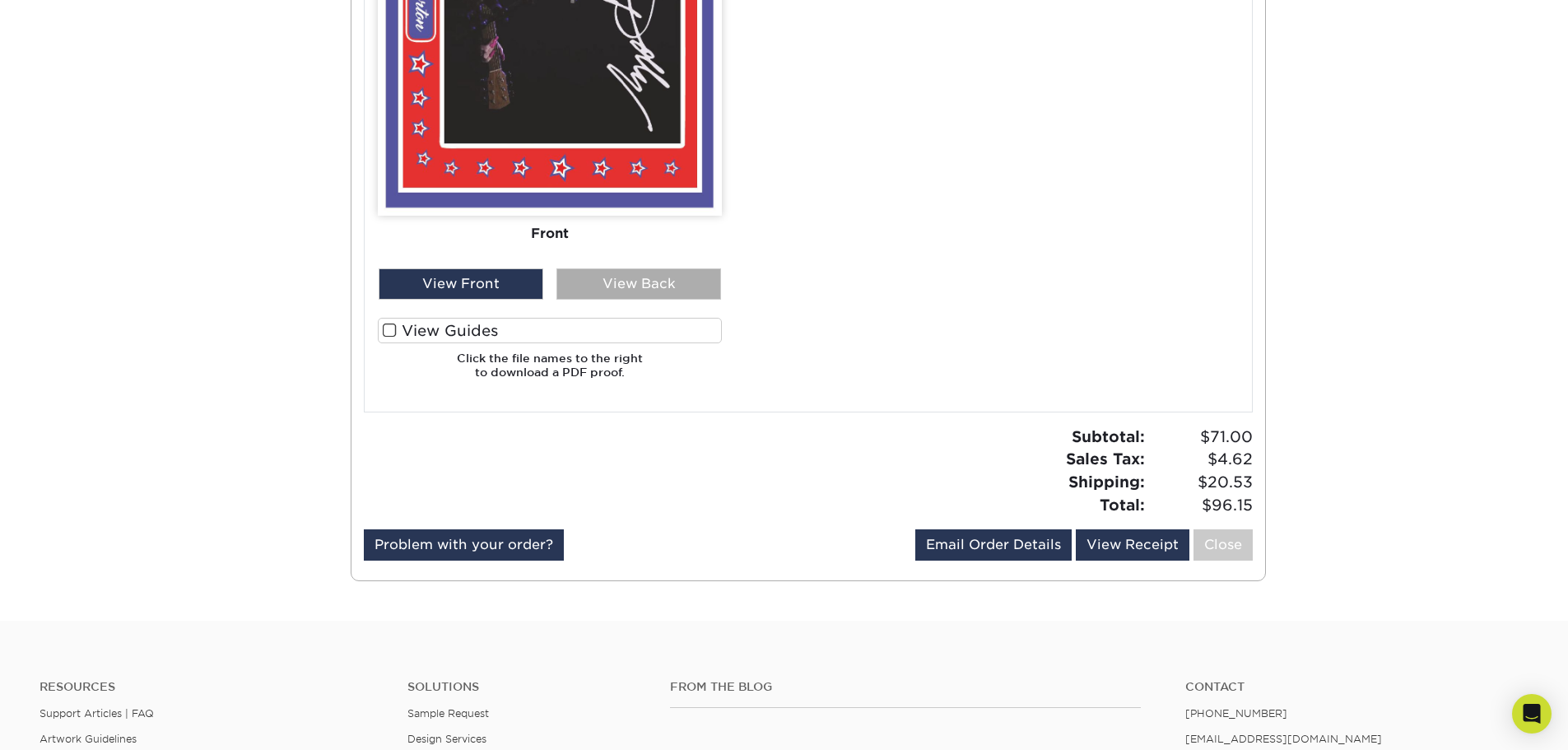
click at [613, 280] on div "View Back" at bounding box center [638, 283] width 165 height 31
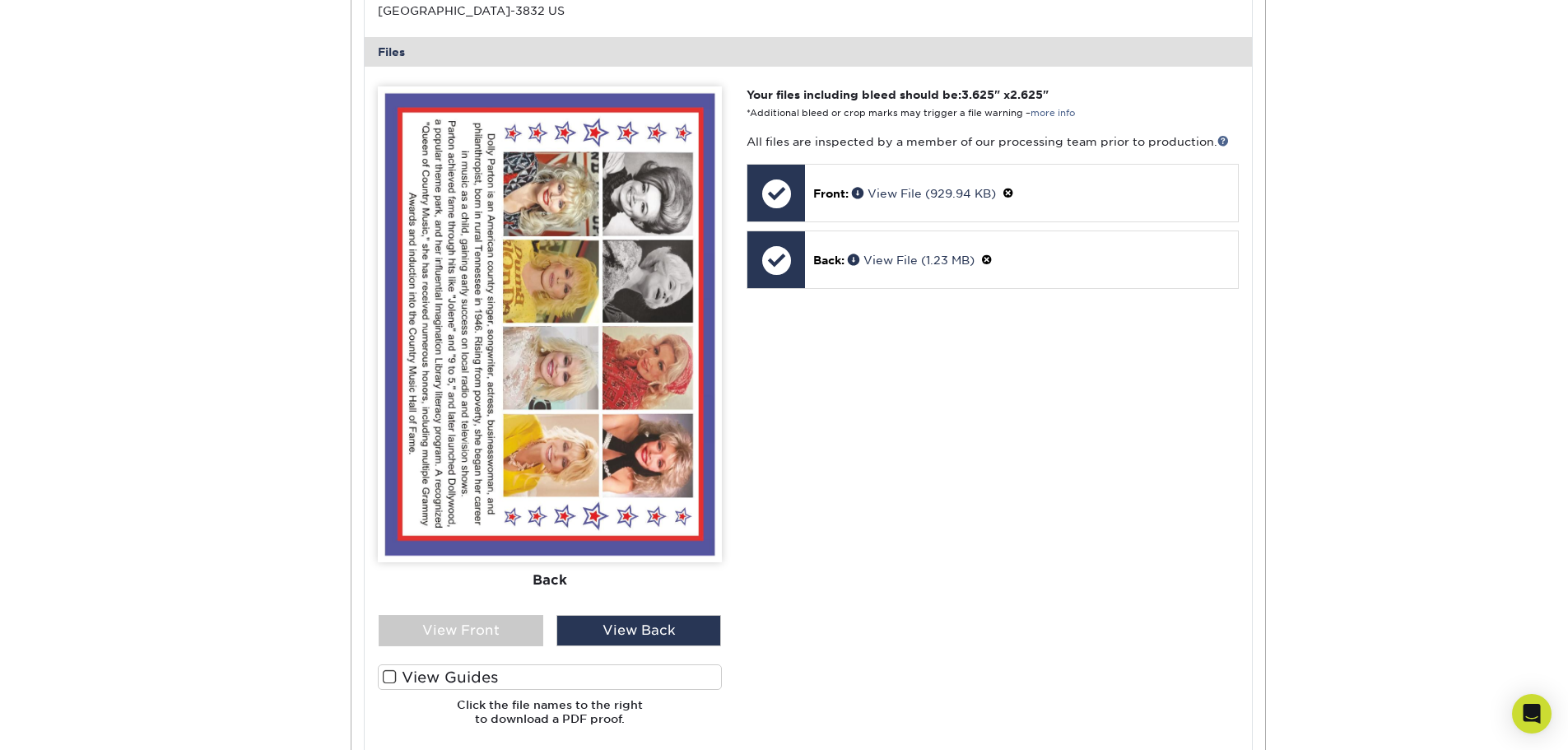
scroll to position [659, 0]
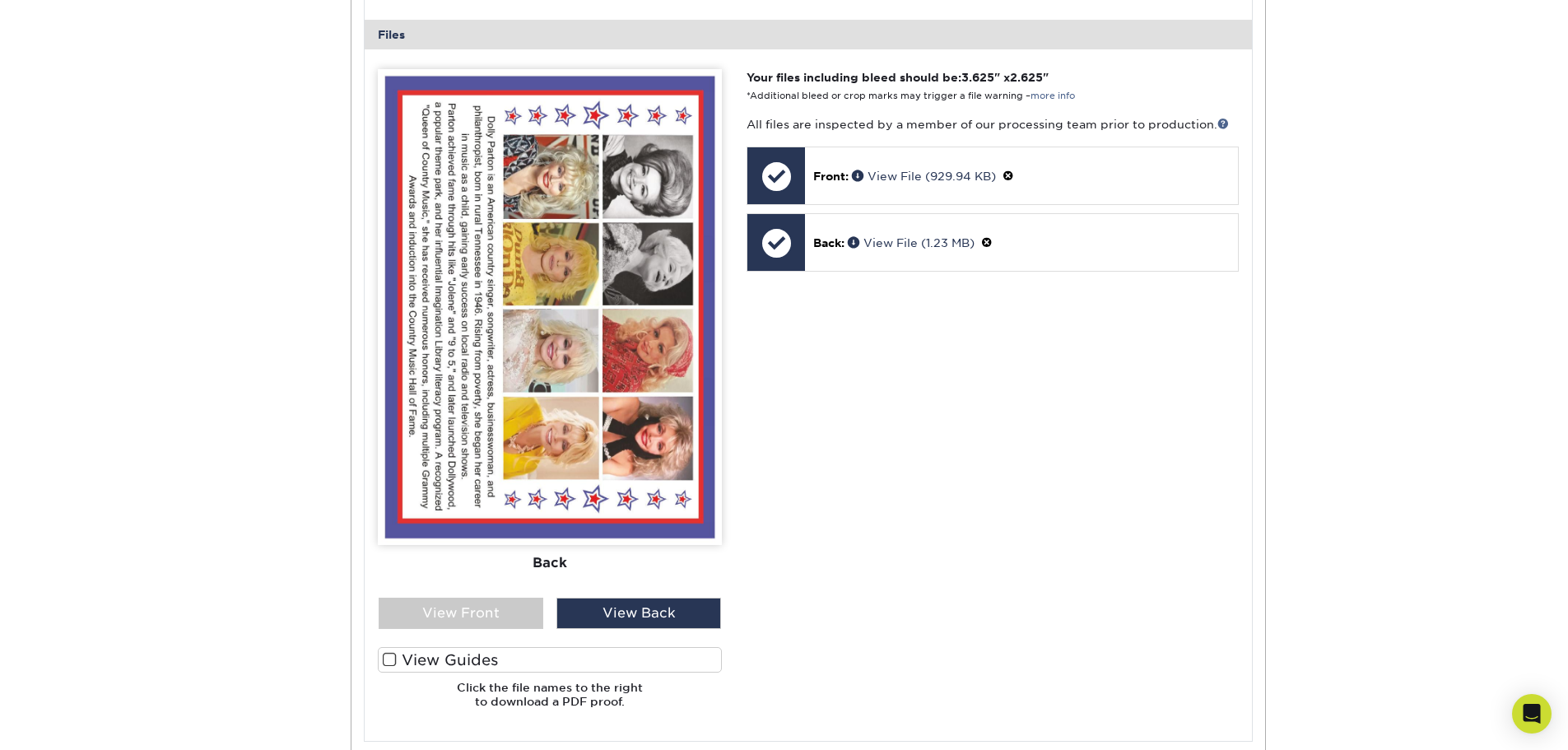
click at [559, 349] on img at bounding box center [550, 307] width 344 height 476
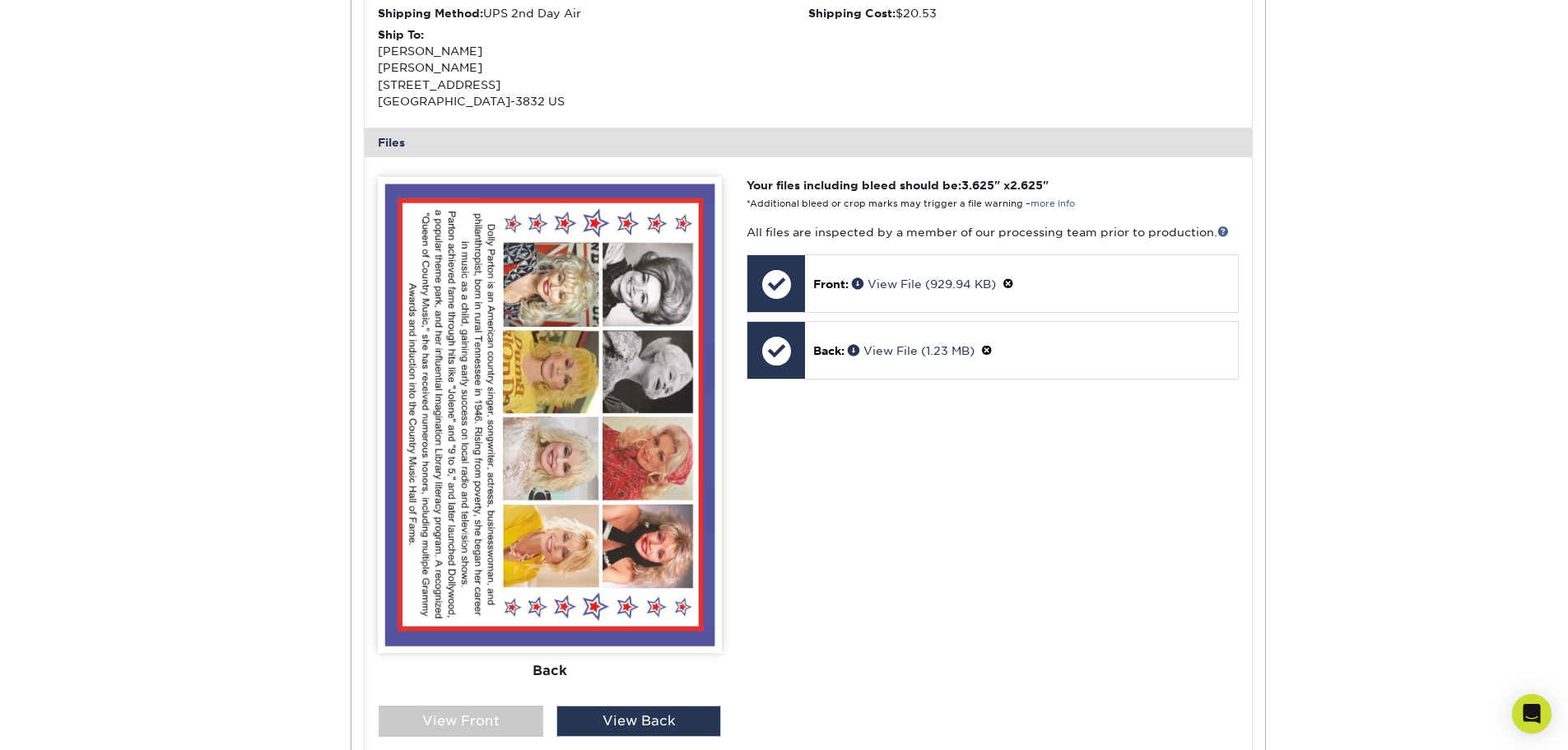
scroll to position [494, 0]
